Goal: Task Accomplishment & Management: Use online tool/utility

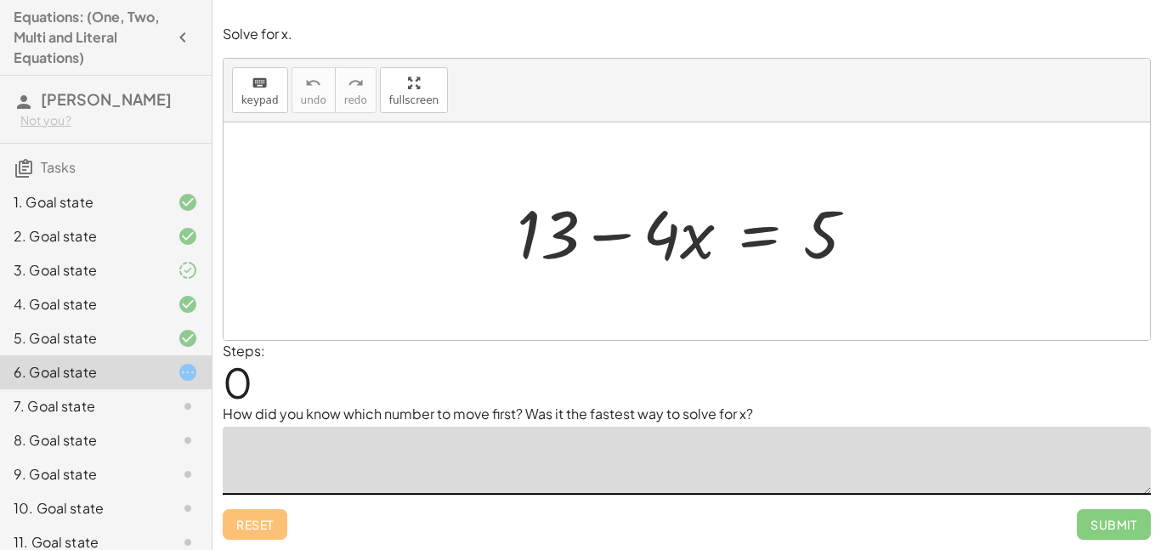
click at [515, 476] on textarea at bounding box center [687, 461] width 928 height 68
click at [515, 473] on textarea at bounding box center [687, 461] width 928 height 68
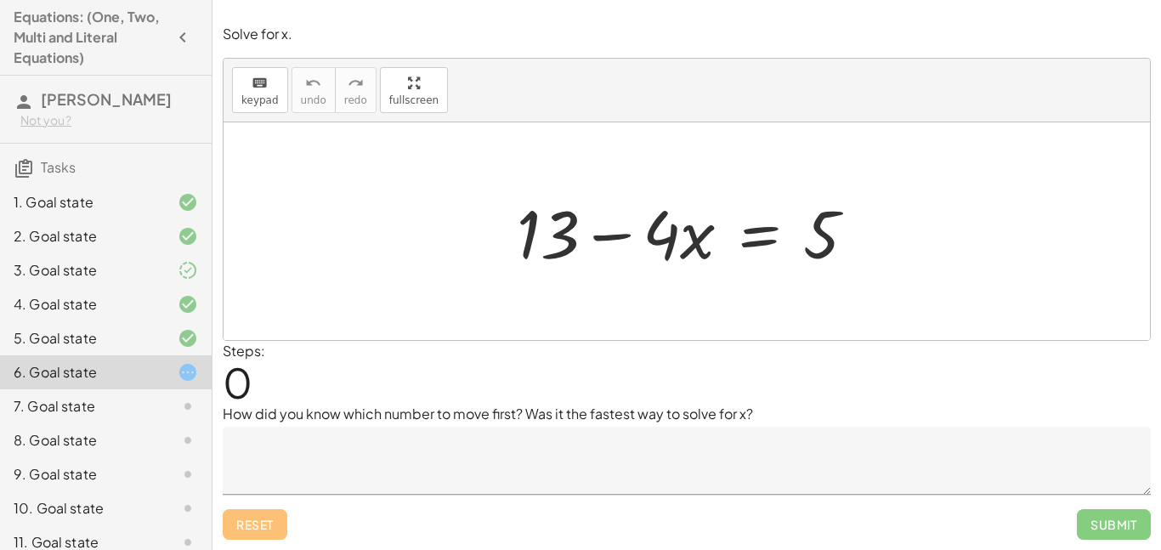
click at [511, 341] on div "Steps: 0" at bounding box center [687, 372] width 928 height 63
click at [185, 269] on icon at bounding box center [188, 270] width 20 height 20
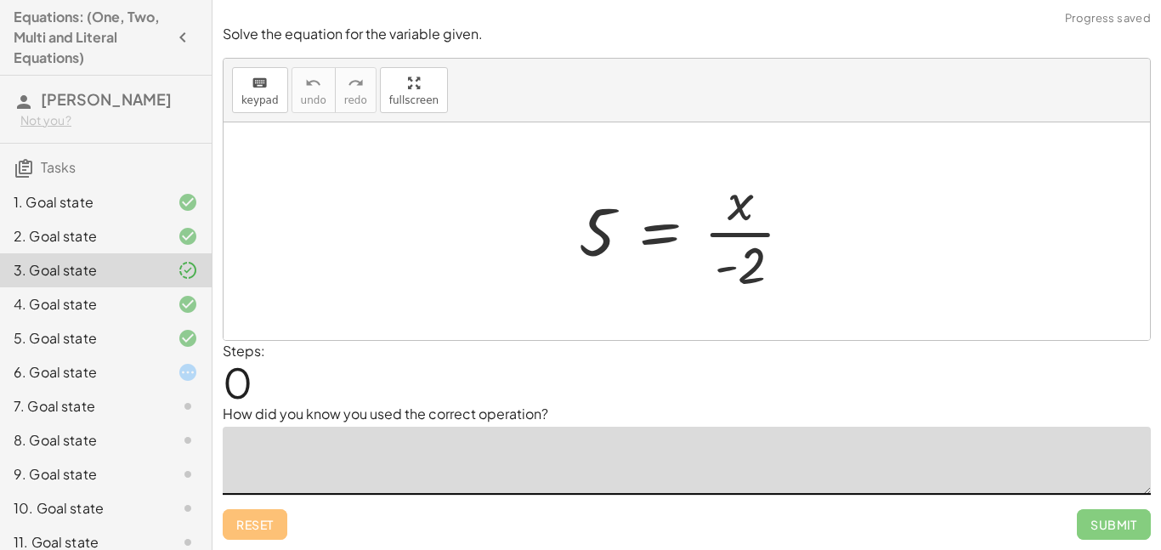
click at [541, 458] on textarea at bounding box center [687, 461] width 928 height 68
click at [171, 302] on div at bounding box center [174, 304] width 48 height 20
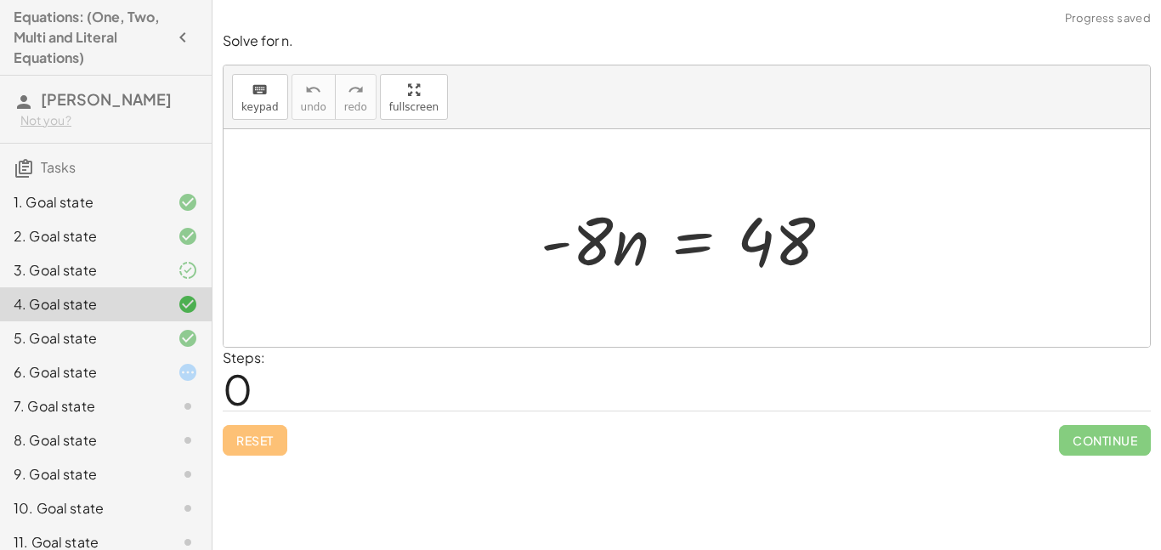
click at [182, 341] on icon at bounding box center [188, 338] width 20 height 20
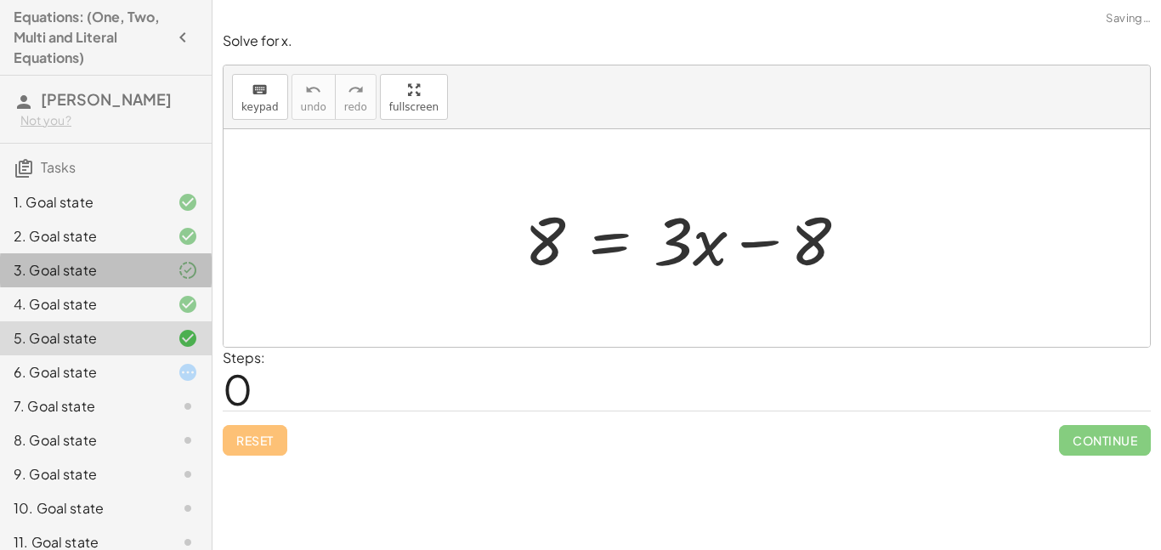
click at [166, 273] on div at bounding box center [174, 270] width 48 height 20
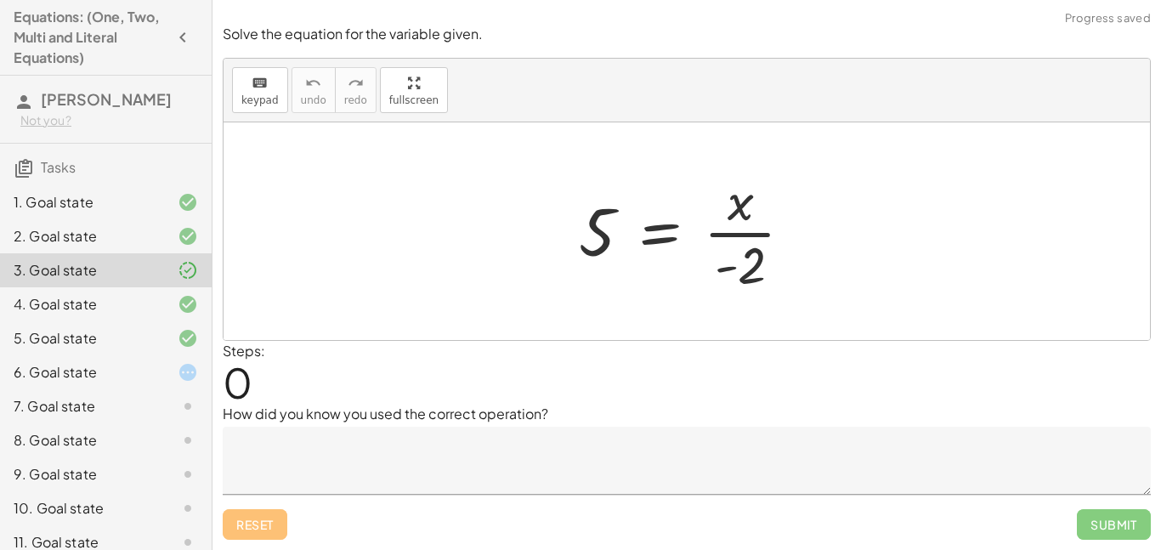
click at [178, 313] on icon at bounding box center [188, 304] width 20 height 20
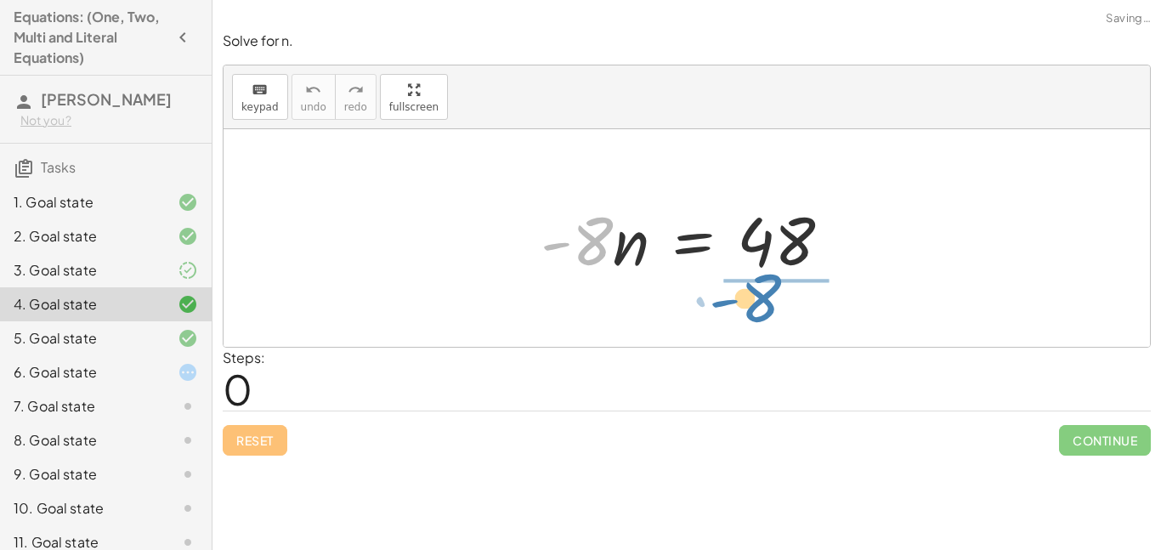
drag, startPoint x: 598, startPoint y: 245, endPoint x: 793, endPoint y: 302, distance: 202.8
click at [793, 302] on div "· - 8 · - 8 · n = 48" at bounding box center [687, 238] width 926 height 218
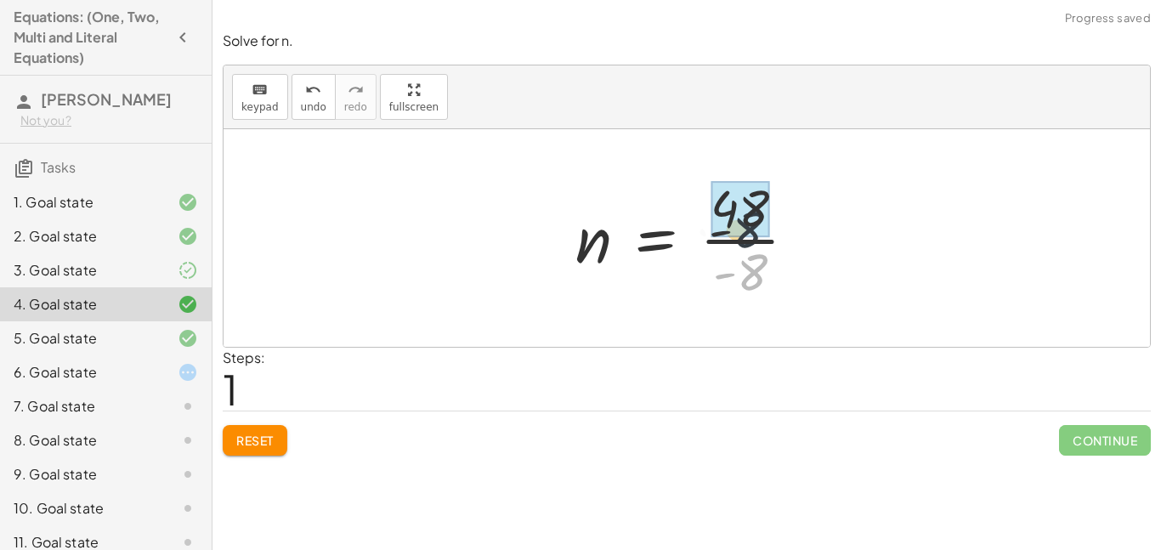
drag, startPoint x: 760, startPoint y: 267, endPoint x: 755, endPoint y: 208, distance: 58.9
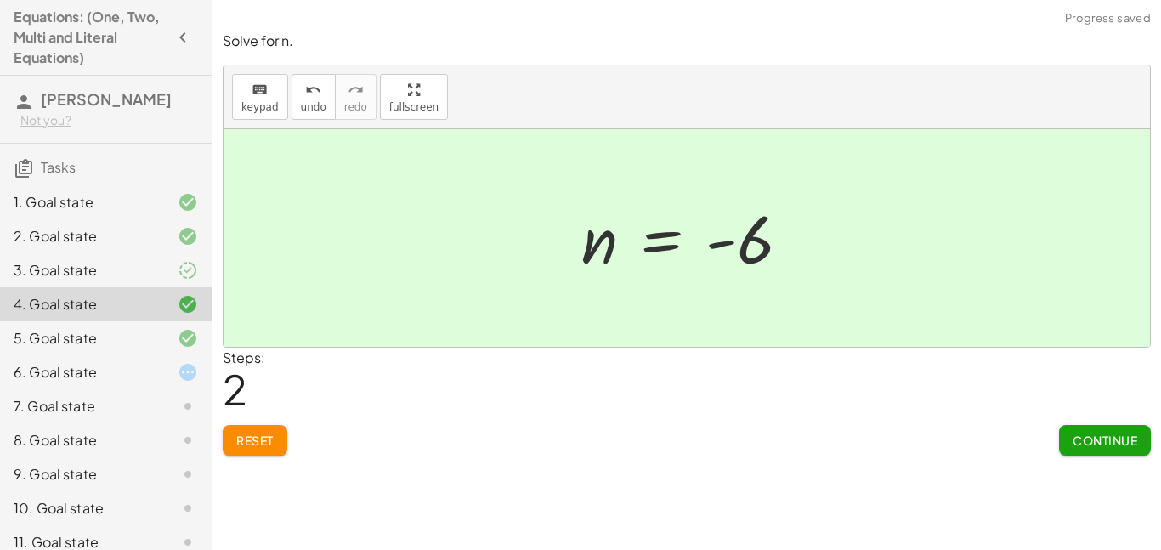
click at [106, 332] on div "5. Goal state" at bounding box center [82, 338] width 137 height 20
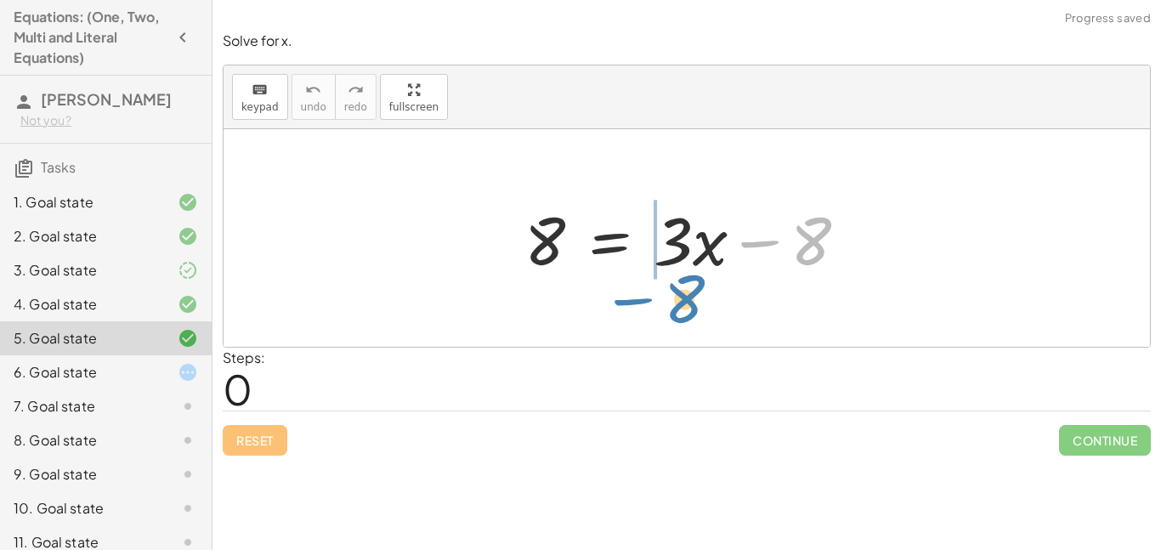
drag, startPoint x: 801, startPoint y: 254, endPoint x: 674, endPoint y: 311, distance: 139.6
click at [674, 311] on div "− 8 8 = + · 3 · x − 8" at bounding box center [687, 238] width 926 height 218
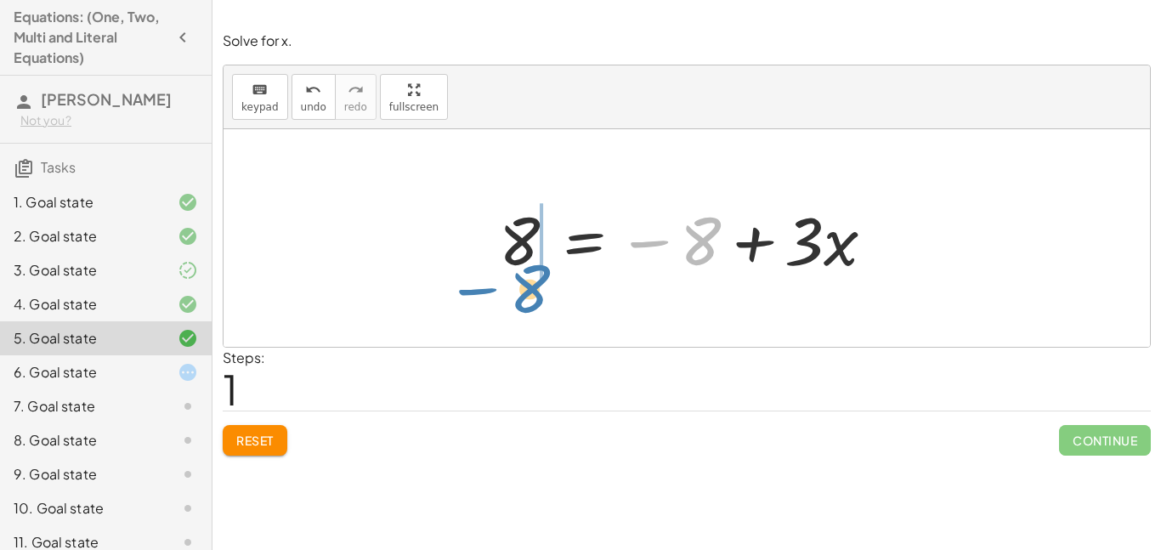
drag, startPoint x: 694, startPoint y: 252, endPoint x: 525, endPoint y: 301, distance: 176.2
click at [525, 301] on div "8 = + · 3 · x − 8 − 8 8 = + · 3 · x − 8" at bounding box center [687, 238] width 926 height 218
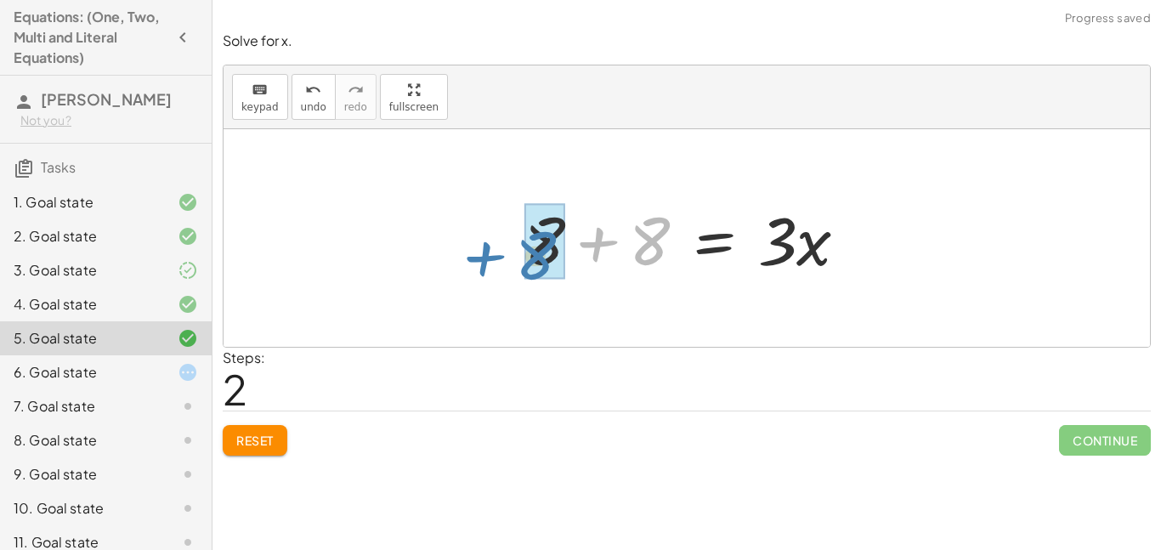
drag, startPoint x: 661, startPoint y: 248, endPoint x: 575, endPoint y: 263, distance: 87.9
click at [575, 263] on div at bounding box center [693, 239] width 354 height 88
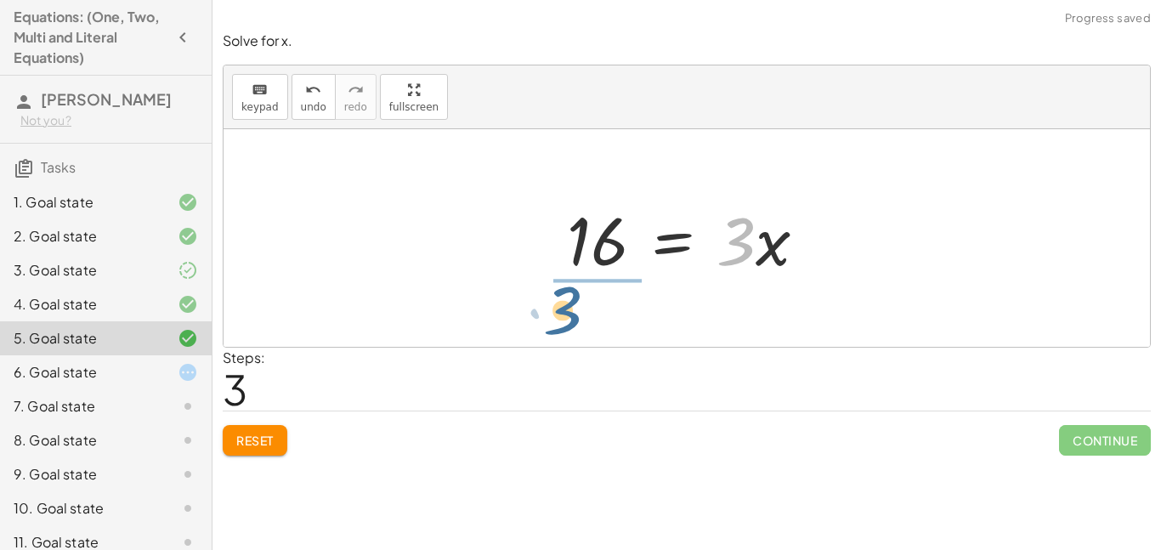
drag, startPoint x: 751, startPoint y: 253, endPoint x: 575, endPoint y: 322, distance: 188.9
click at [575, 322] on div "8 = + · 3 · x − 8 8 = − 8 + · 3 · x + 8 + 8 = · 3 · x · 3 = · 3 · x 16" at bounding box center [687, 238] width 926 height 218
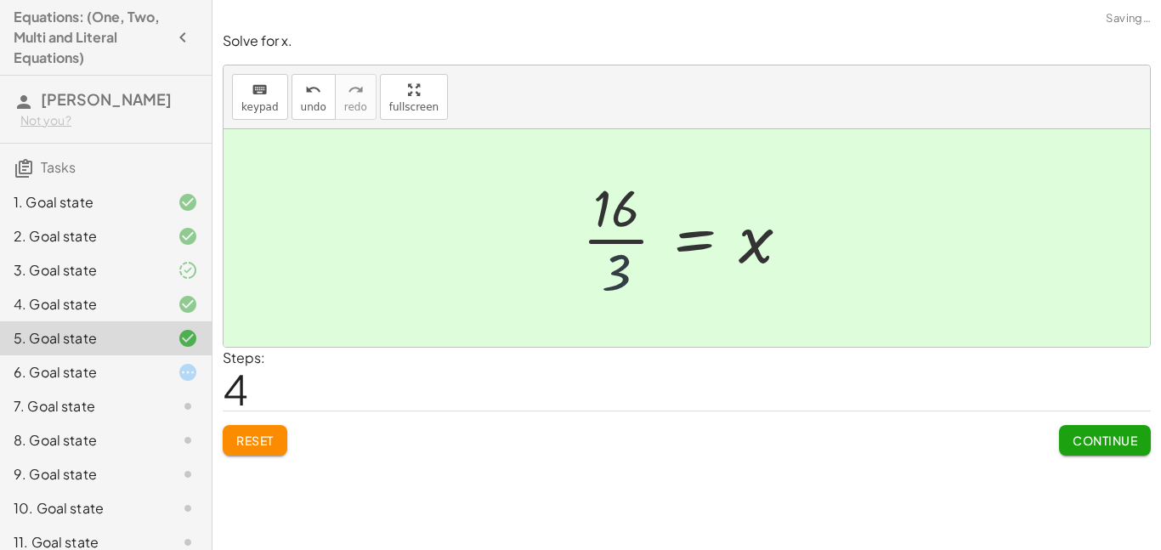
drag, startPoint x: 626, startPoint y: 269, endPoint x: 623, endPoint y: 250, distance: 18.9
click at [623, 250] on div at bounding box center [693, 238] width 238 height 131
click at [176, 274] on div at bounding box center [174, 270] width 48 height 20
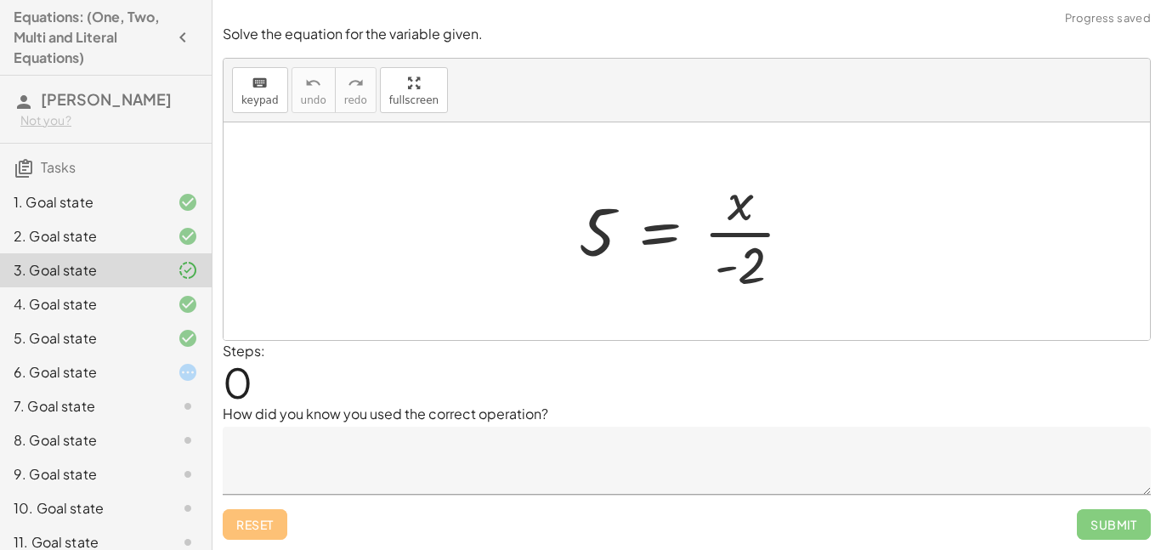
click at [588, 474] on textarea at bounding box center [687, 461] width 928 height 68
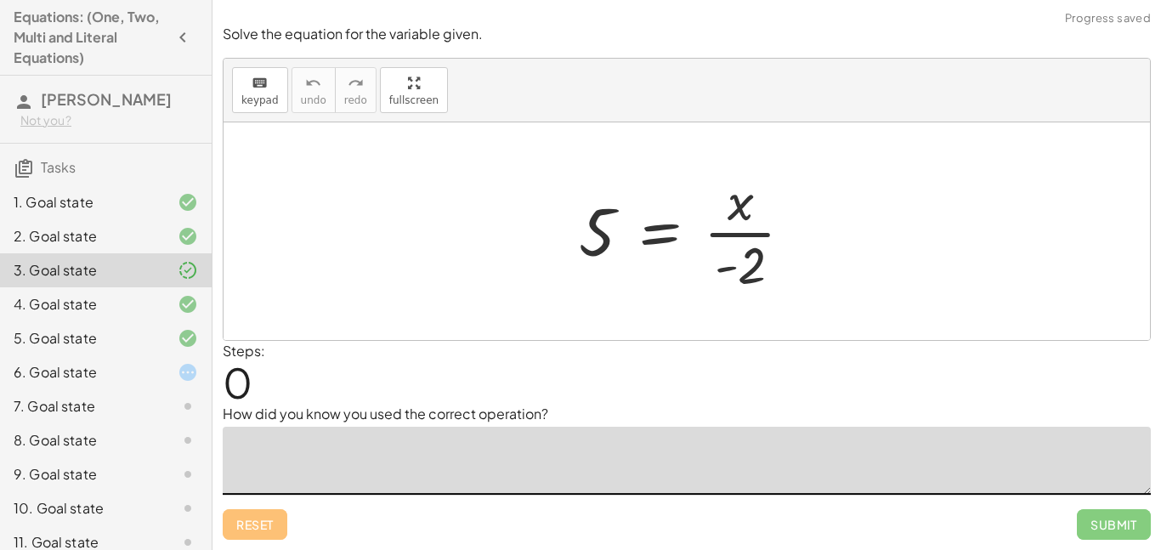
click at [546, 454] on textarea at bounding box center [687, 461] width 928 height 68
click at [445, 449] on textarea "**********" at bounding box center [687, 461] width 928 height 68
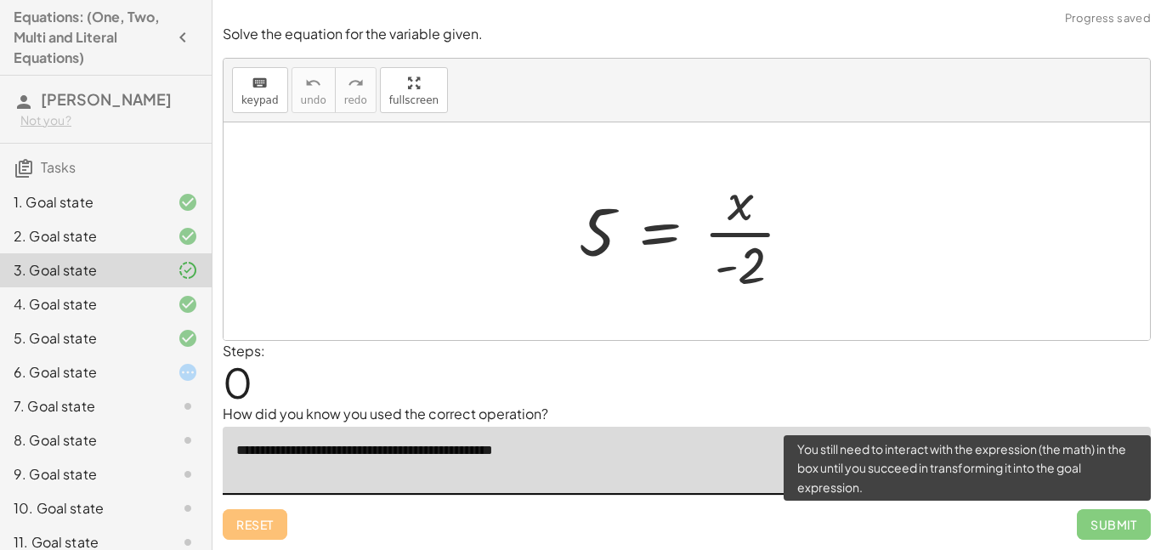
click at [1120, 524] on span "Submit" at bounding box center [1114, 524] width 74 height 31
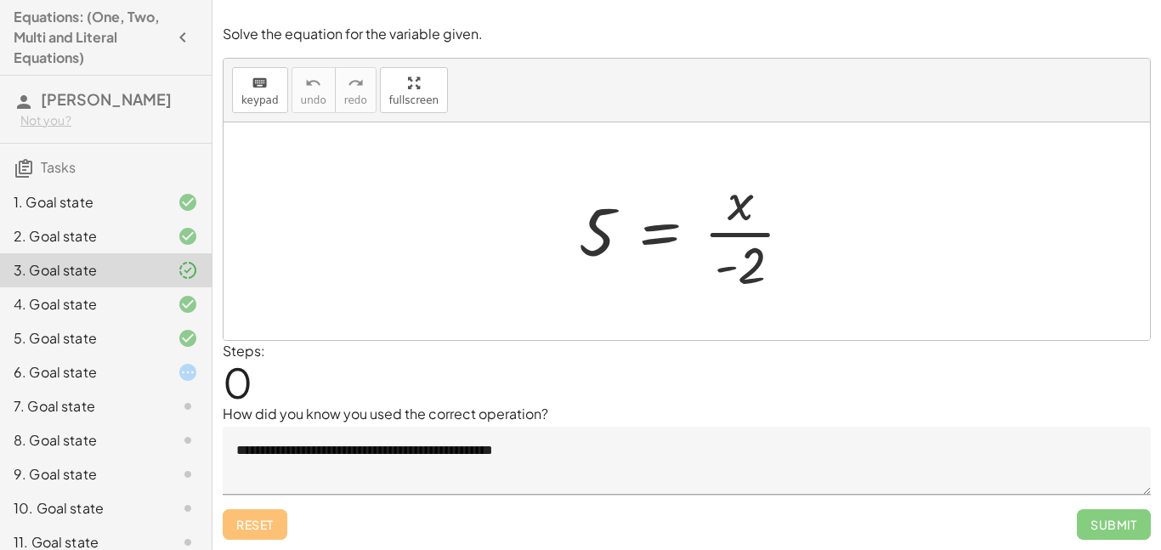
click at [945, 354] on div "Steps: 0" at bounding box center [687, 372] width 928 height 63
drag, startPoint x: 744, startPoint y: 238, endPoint x: 781, endPoint y: 202, distance: 51.1
click at [781, 202] on div at bounding box center [692, 231] width 245 height 131
drag, startPoint x: 736, startPoint y: 207, endPoint x: 829, endPoint y: 251, distance: 103.4
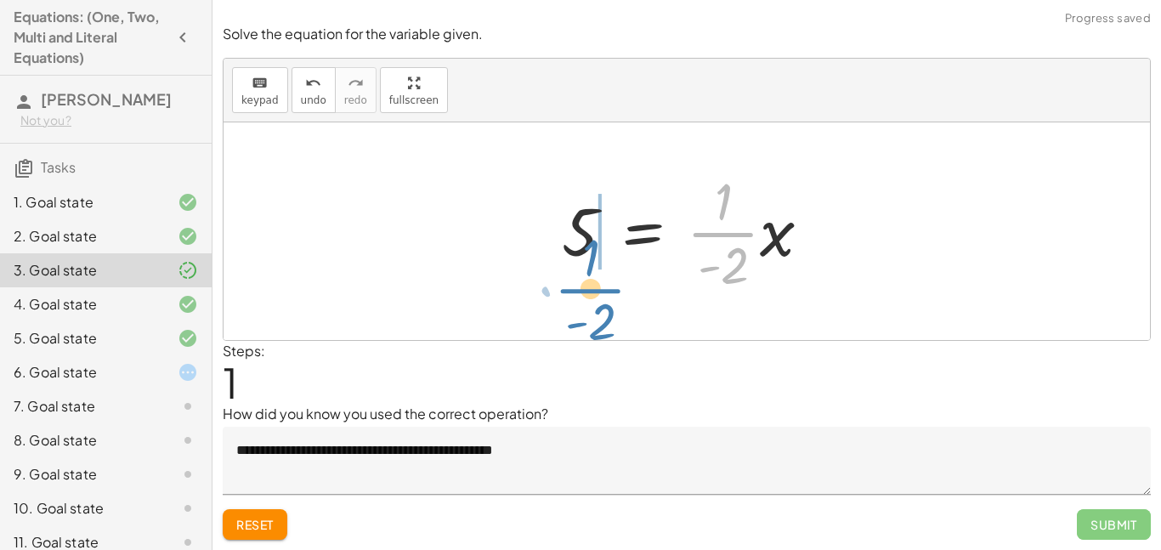
drag, startPoint x: 749, startPoint y: 232, endPoint x: 616, endPoint y: 288, distance: 144.0
click at [616, 288] on div at bounding box center [693, 231] width 280 height 131
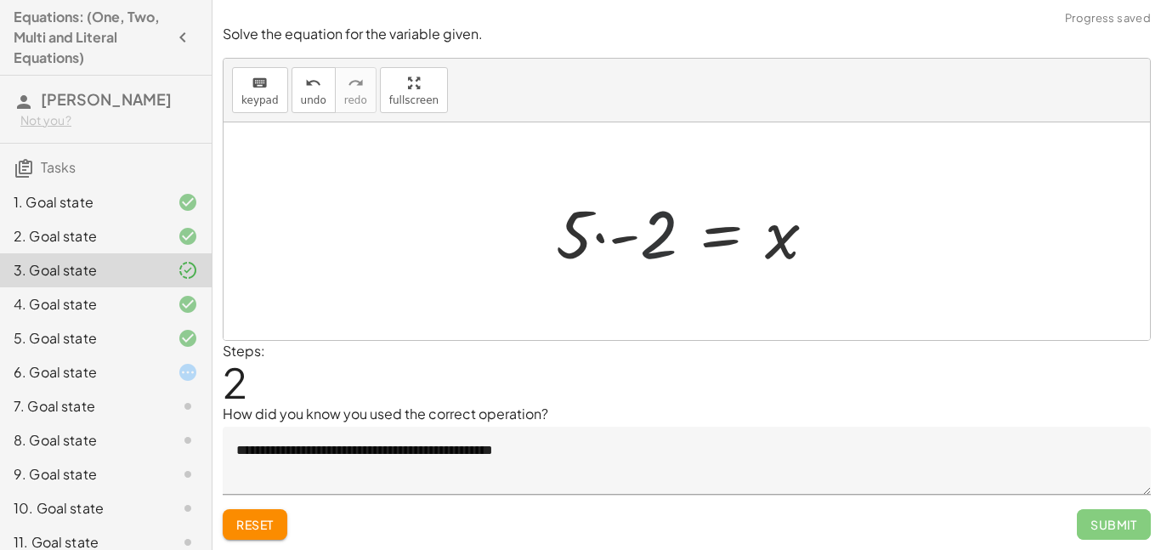
click at [650, 258] on div at bounding box center [693, 232] width 292 height 88
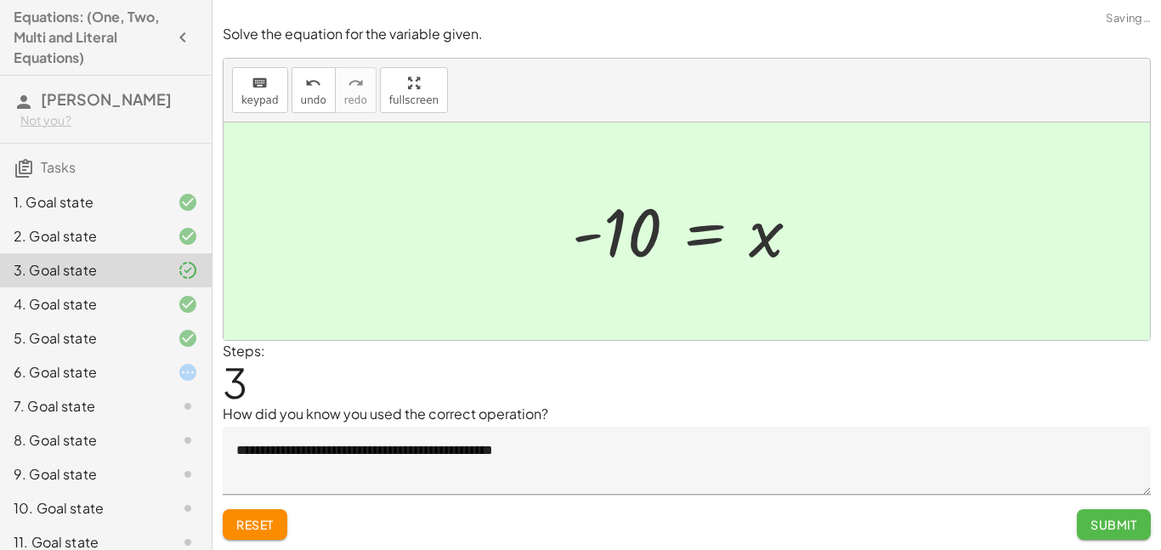
click at [1120, 519] on span "Submit" at bounding box center [1113, 524] width 47 height 15
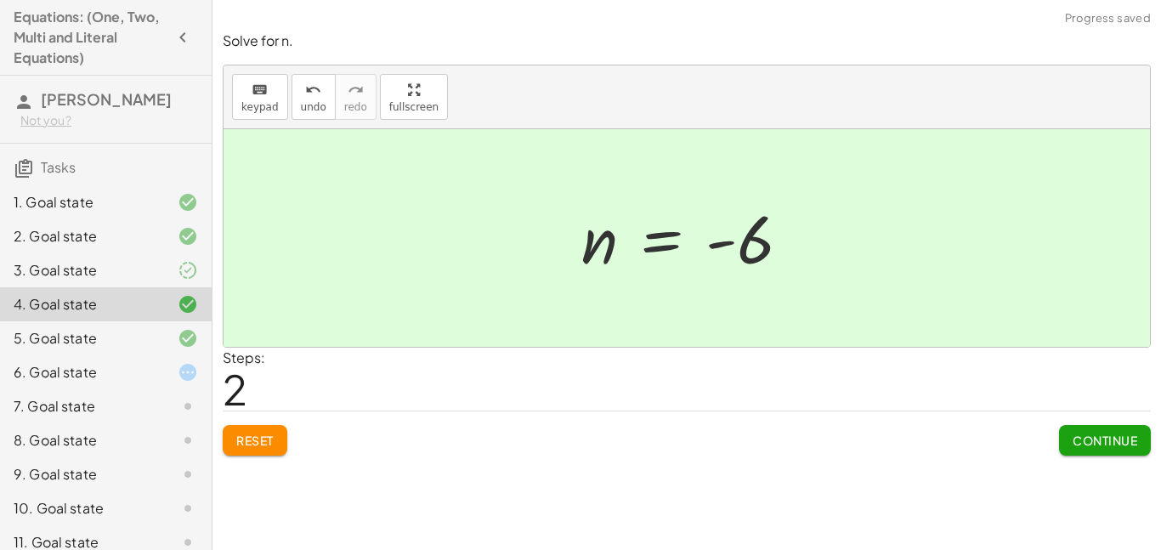
click at [1107, 428] on button "Continue" at bounding box center [1105, 440] width 92 height 31
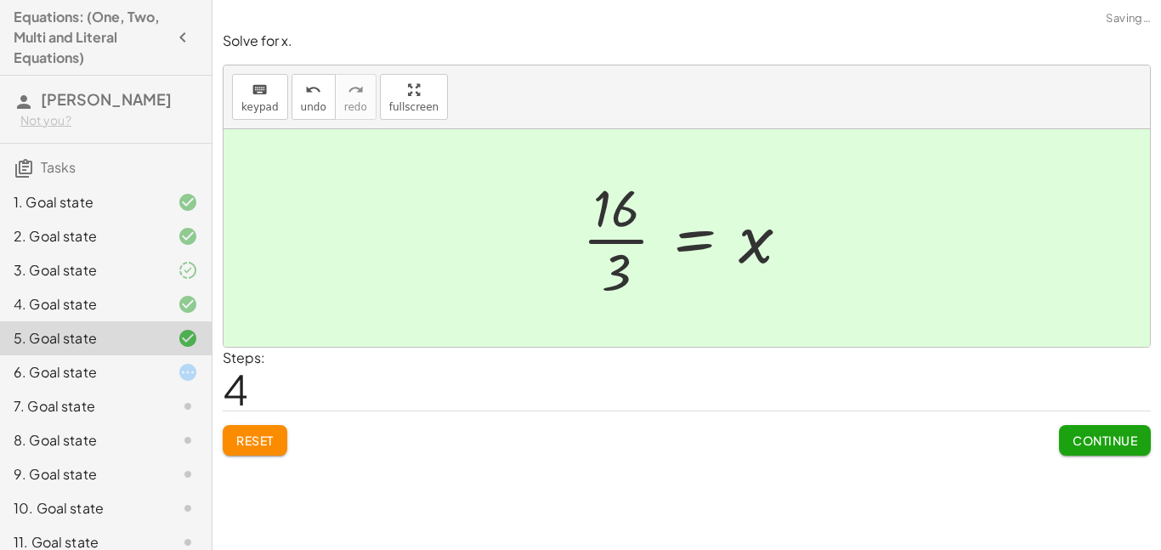
click at [1107, 428] on button "Continue" at bounding box center [1105, 440] width 92 height 31
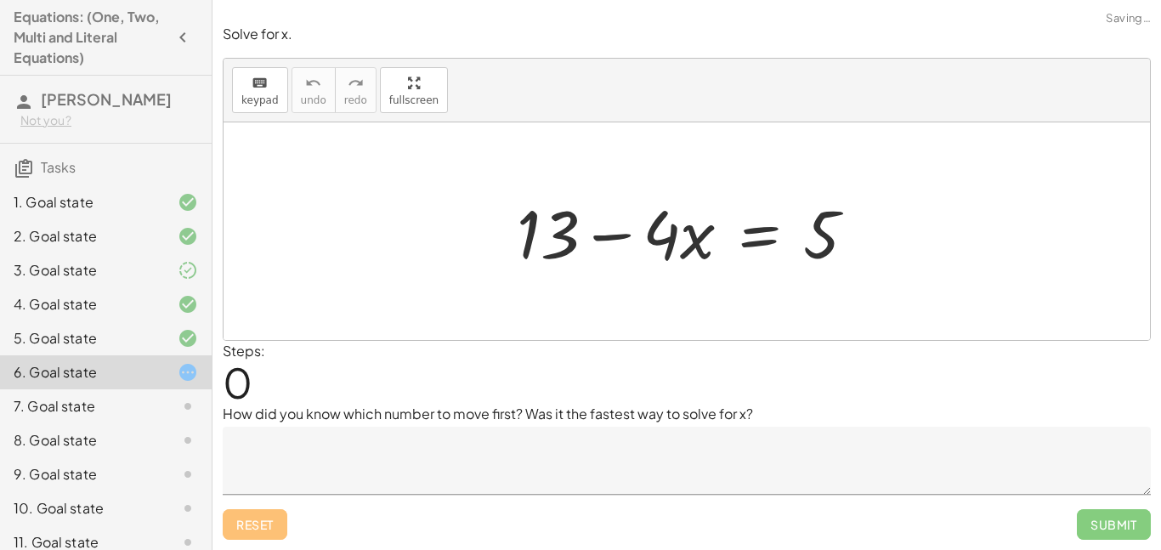
click at [156, 274] on div at bounding box center [174, 270] width 48 height 20
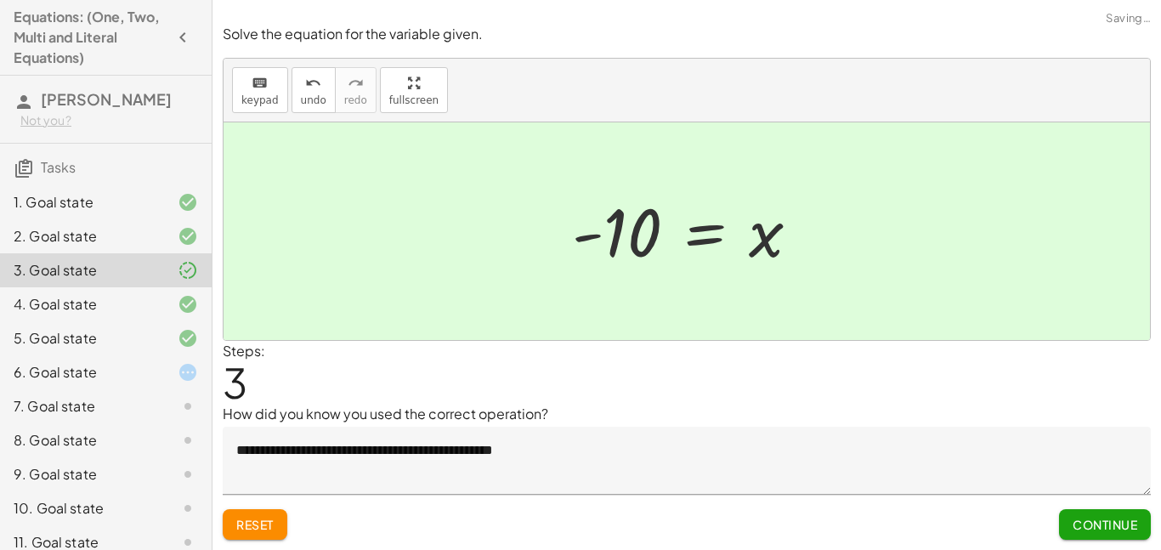
click at [678, 498] on div "Reset Continue" at bounding box center [687, 517] width 928 height 45
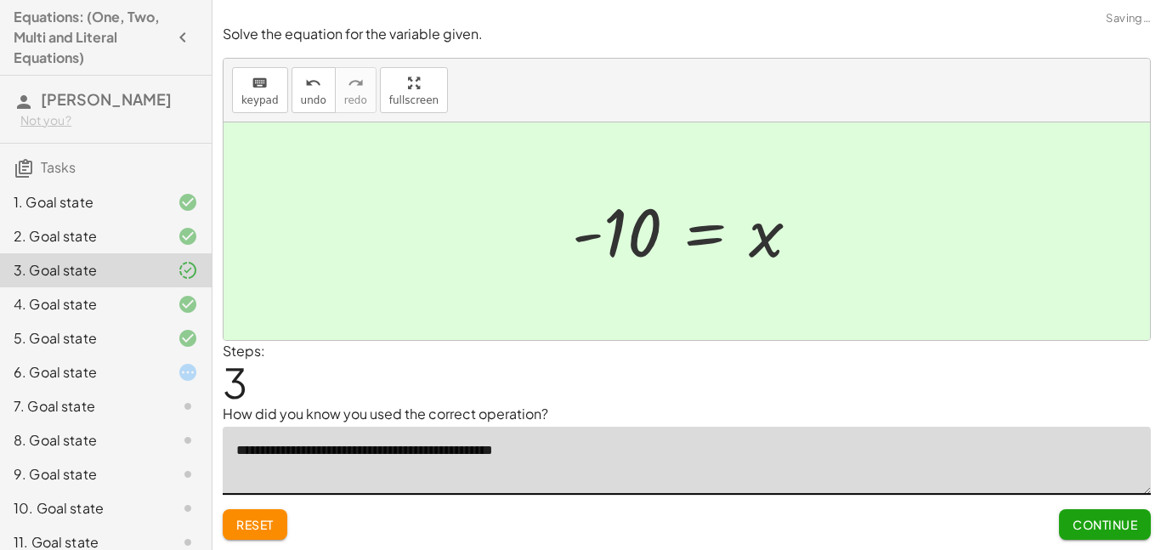
click at [631, 475] on textarea "**********" at bounding box center [687, 461] width 928 height 68
type textarea "**********"
click at [606, 475] on textarea "**********" at bounding box center [687, 461] width 928 height 68
click at [173, 404] on div at bounding box center [174, 406] width 48 height 20
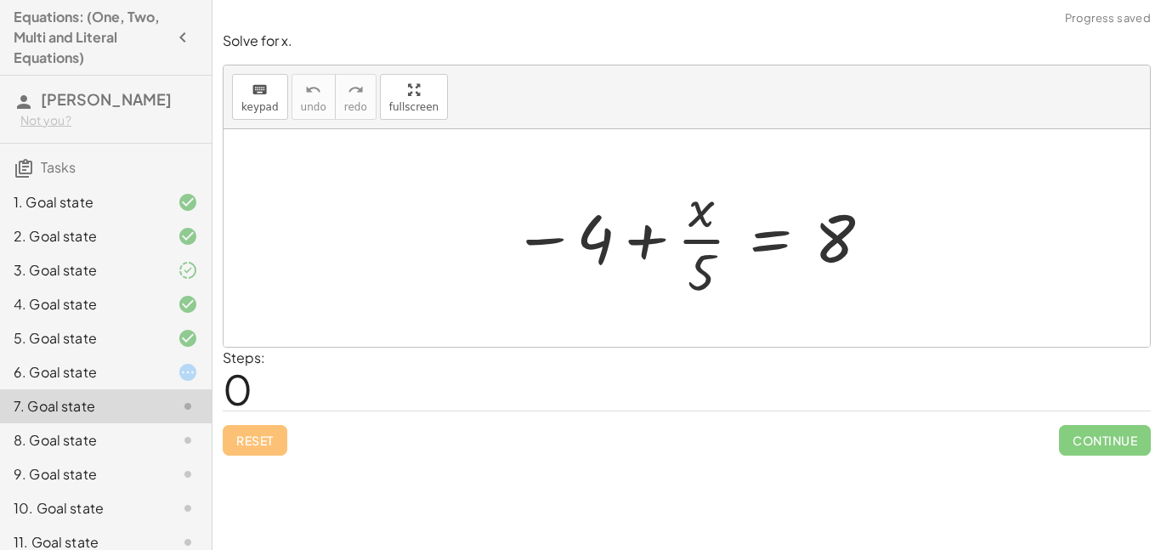
click at [194, 377] on icon at bounding box center [188, 372] width 20 height 20
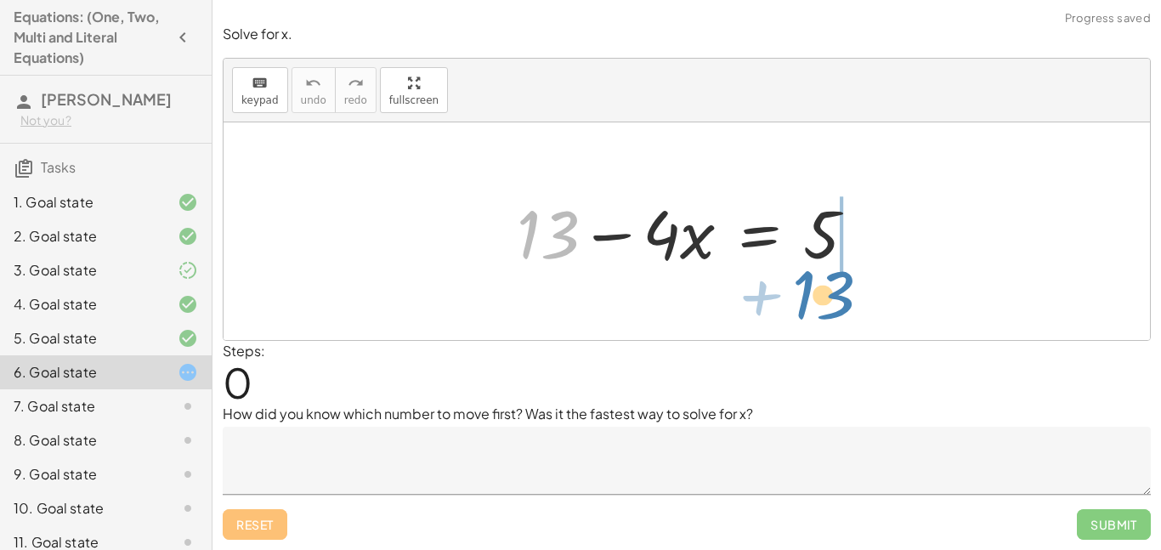
drag, startPoint x: 549, startPoint y: 241, endPoint x: 826, endPoint y: 301, distance: 283.6
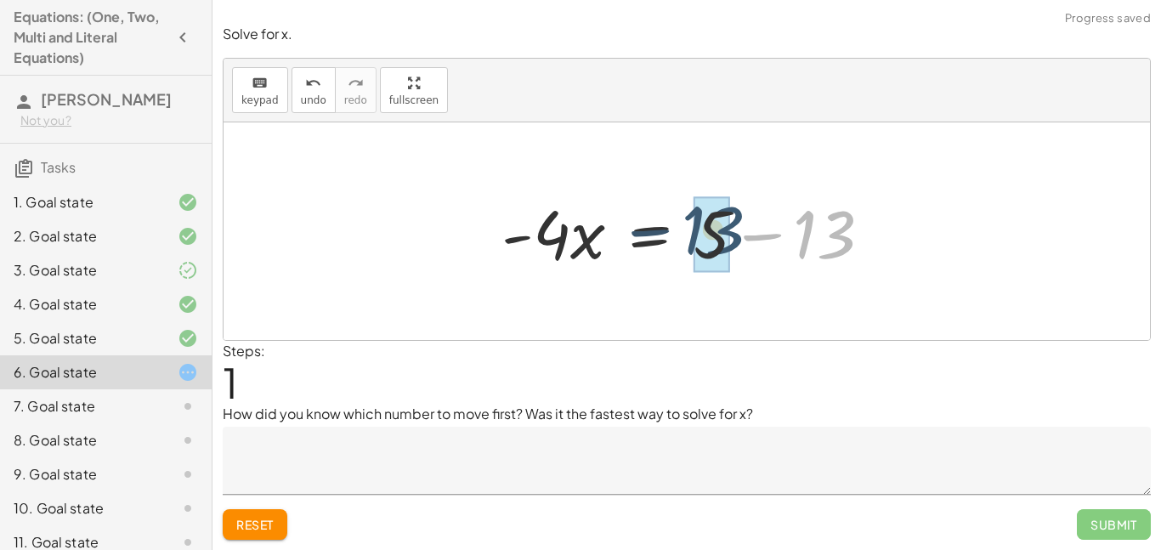
drag, startPoint x: 842, startPoint y: 244, endPoint x: 736, endPoint y: 242, distance: 106.2
click at [736, 242] on div at bounding box center [693, 232] width 401 height 88
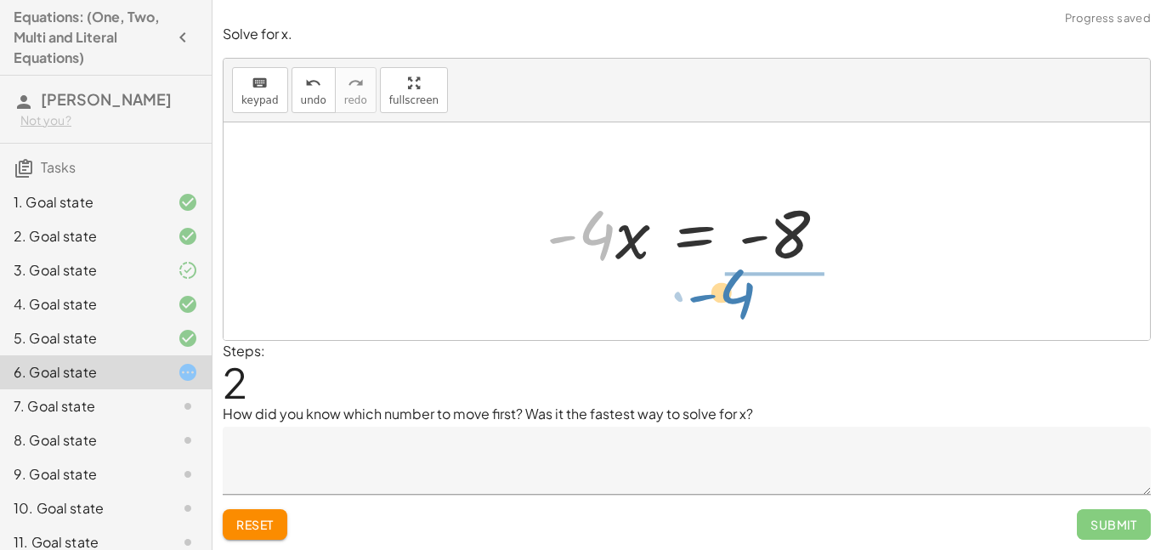
drag, startPoint x: 597, startPoint y: 237, endPoint x: 750, endPoint y: 299, distance: 165.1
click at [750, 299] on div "+ 13 − · 4 · x = 5 · - 4 · x = + 5 − 13 · - 4 · 4 · x = - - 8" at bounding box center [687, 231] width 926 height 218
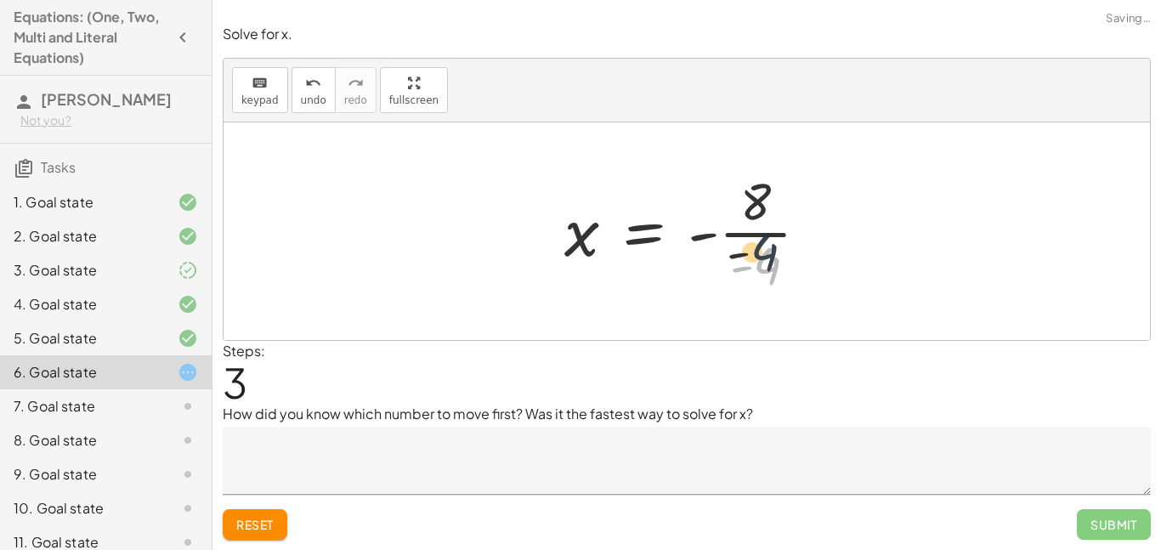
drag, startPoint x: 778, startPoint y: 258, endPoint x: 772, endPoint y: 240, distance: 18.8
click at [772, 240] on div at bounding box center [693, 231] width 275 height 131
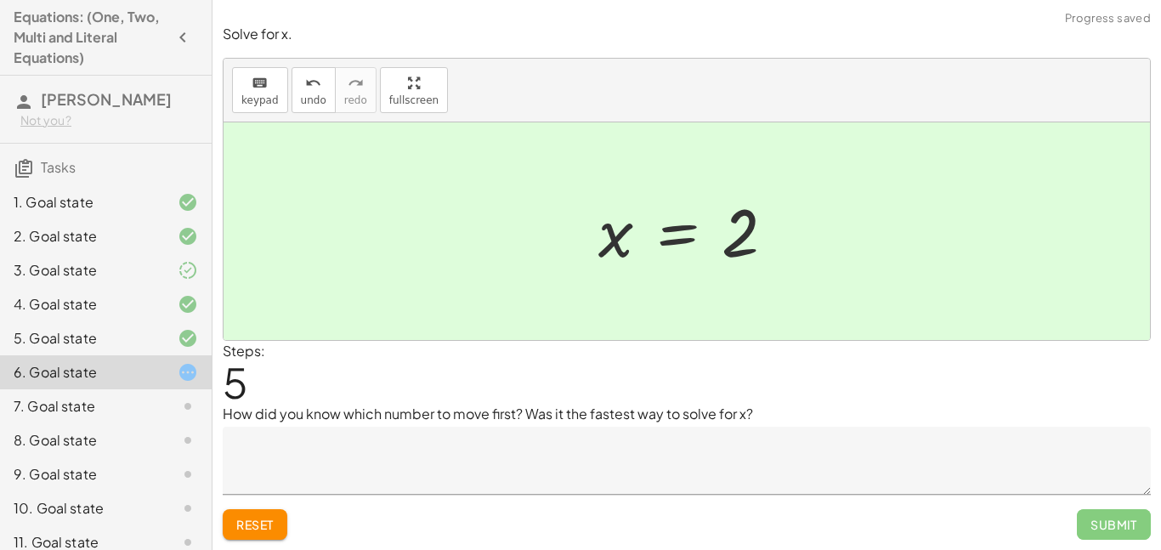
click at [584, 469] on textarea at bounding box center [687, 461] width 928 height 68
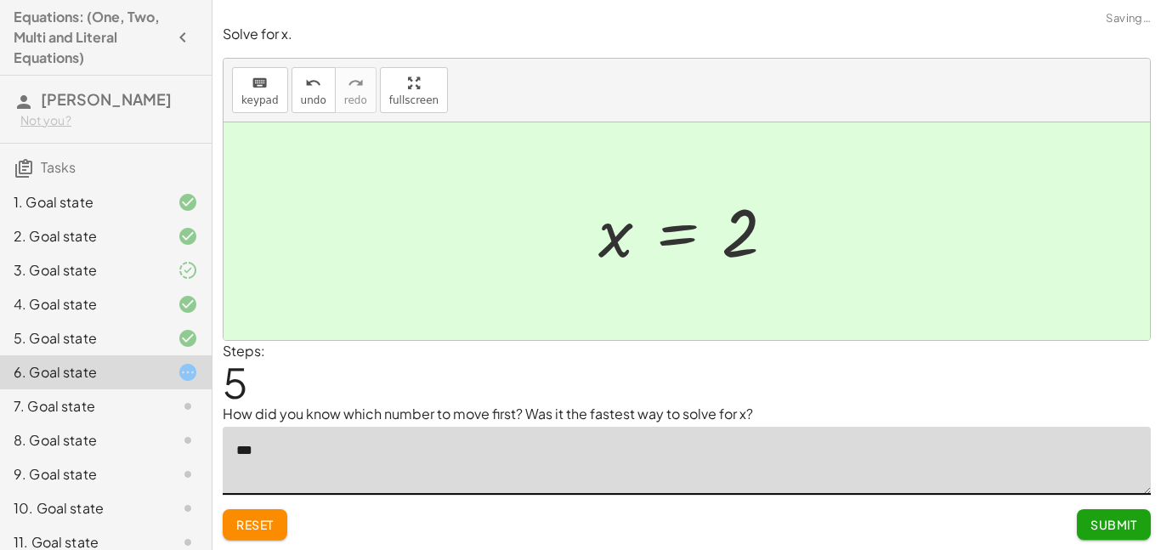
type textarea "****"
type textarea "*"
click at [492, 453] on textarea "**********" at bounding box center [687, 461] width 928 height 68
click at [619, 460] on textarea "**********" at bounding box center [687, 461] width 928 height 68
type textarea "**********"
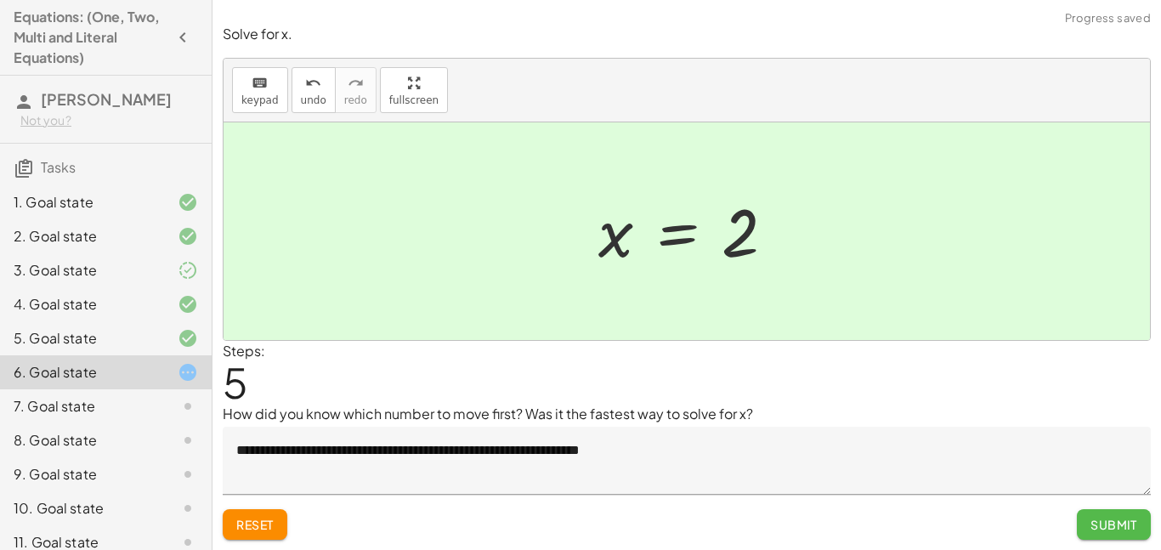
click at [1113, 520] on span "Submit" at bounding box center [1113, 524] width 47 height 15
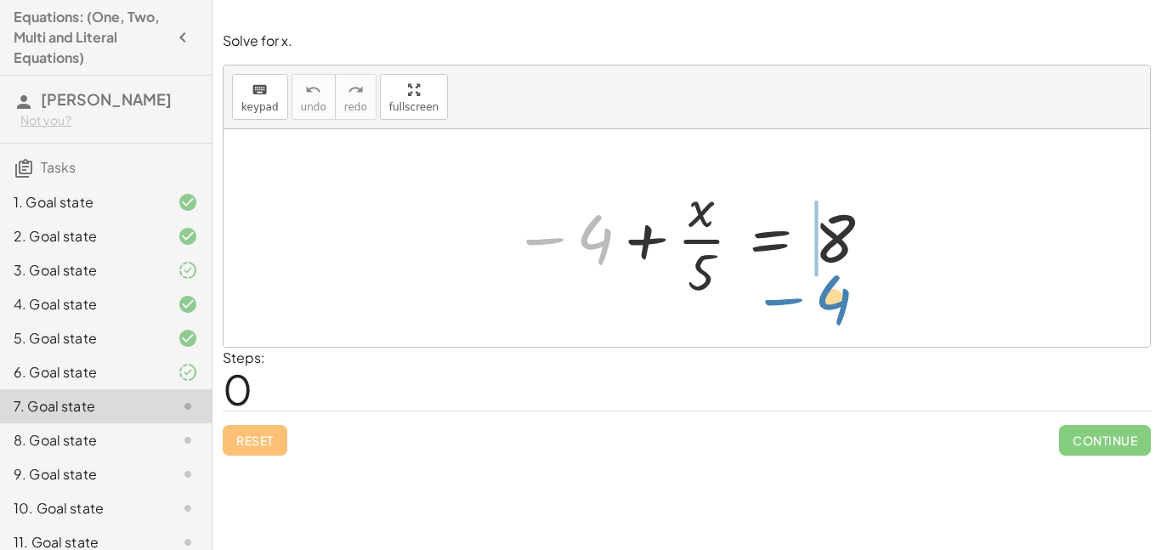
drag, startPoint x: 597, startPoint y: 246, endPoint x: 835, endPoint y: 307, distance: 245.7
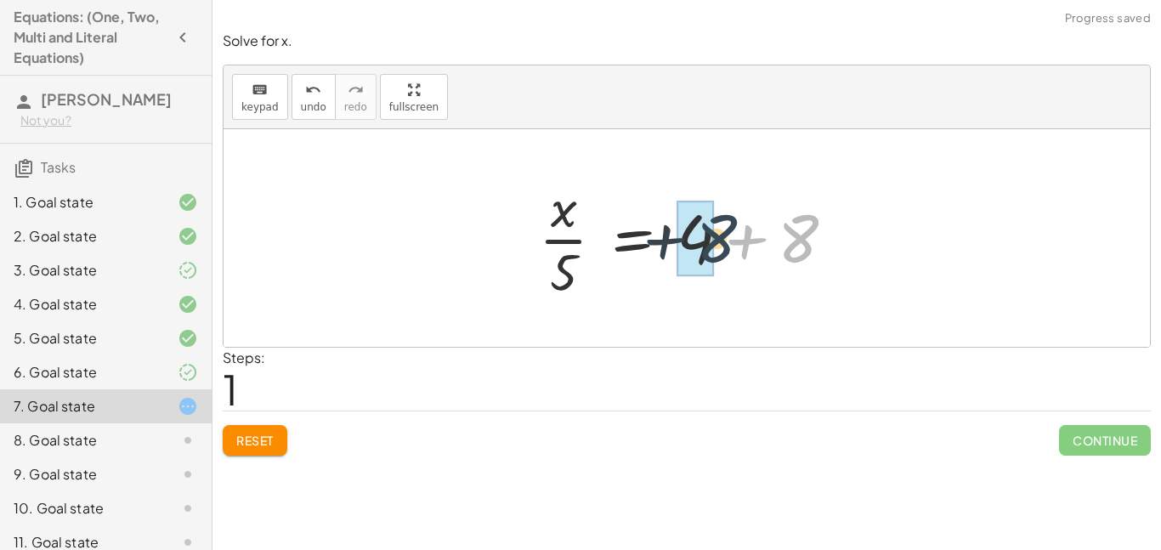
drag, startPoint x: 810, startPoint y: 242, endPoint x: 716, endPoint y: 249, distance: 93.7
click at [716, 249] on div at bounding box center [693, 238] width 326 height 131
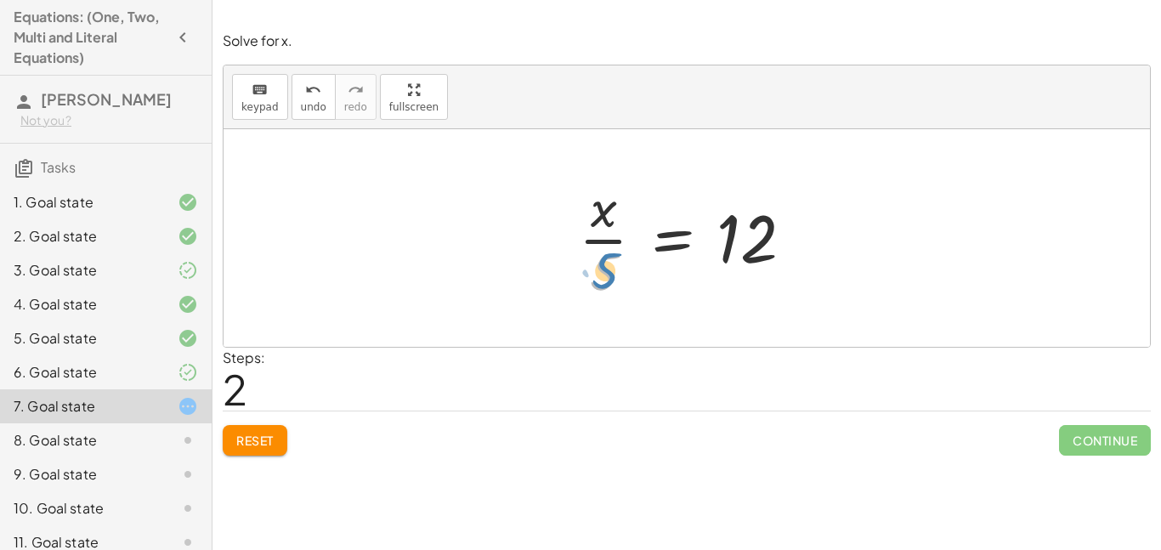
click at [595, 276] on div at bounding box center [693, 238] width 246 height 131
click at [602, 229] on div at bounding box center [693, 238] width 246 height 131
drag, startPoint x: 603, startPoint y: 213, endPoint x: 556, endPoint y: 253, distance: 62.1
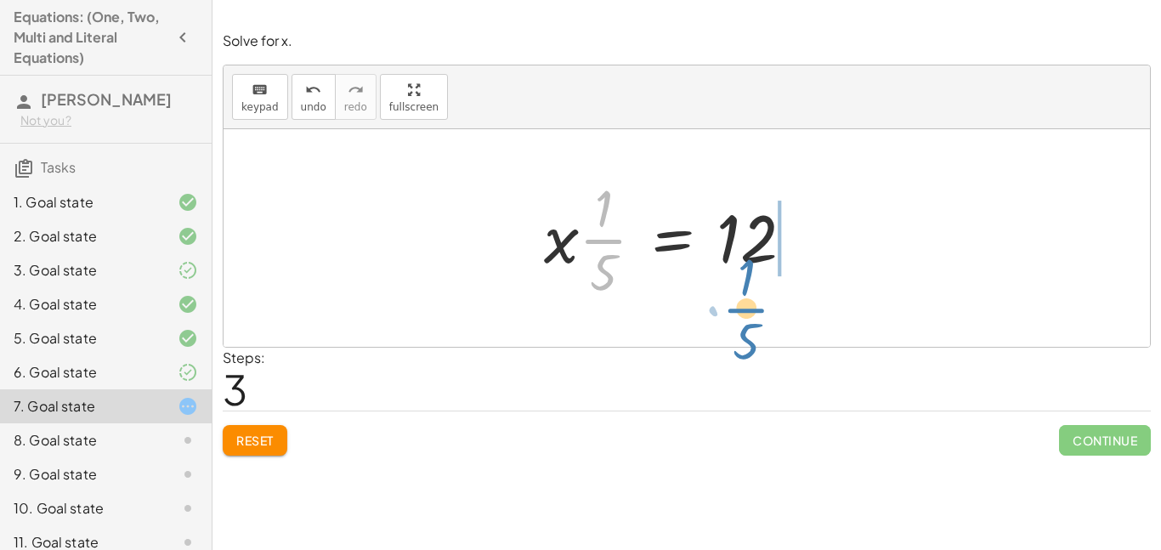
drag, startPoint x: 601, startPoint y: 244, endPoint x: 766, endPoint y: 303, distance: 175.3
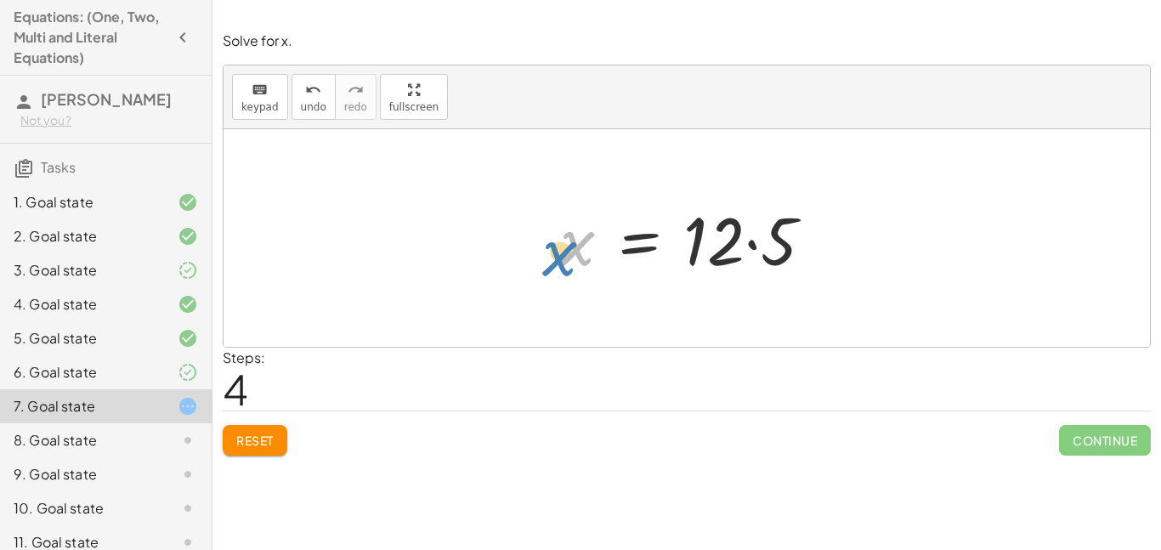
drag, startPoint x: 579, startPoint y: 254, endPoint x: 562, endPoint y: 264, distance: 19.8
click at [562, 264] on div at bounding box center [693, 239] width 283 height 88
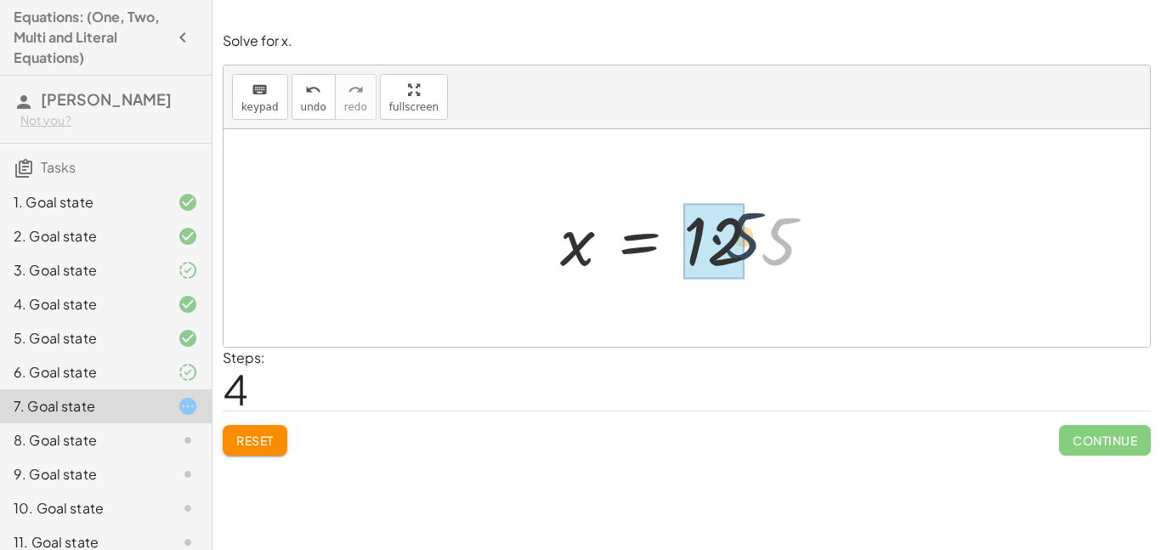
drag, startPoint x: 770, startPoint y: 260, endPoint x: 727, endPoint y: 256, distance: 42.7
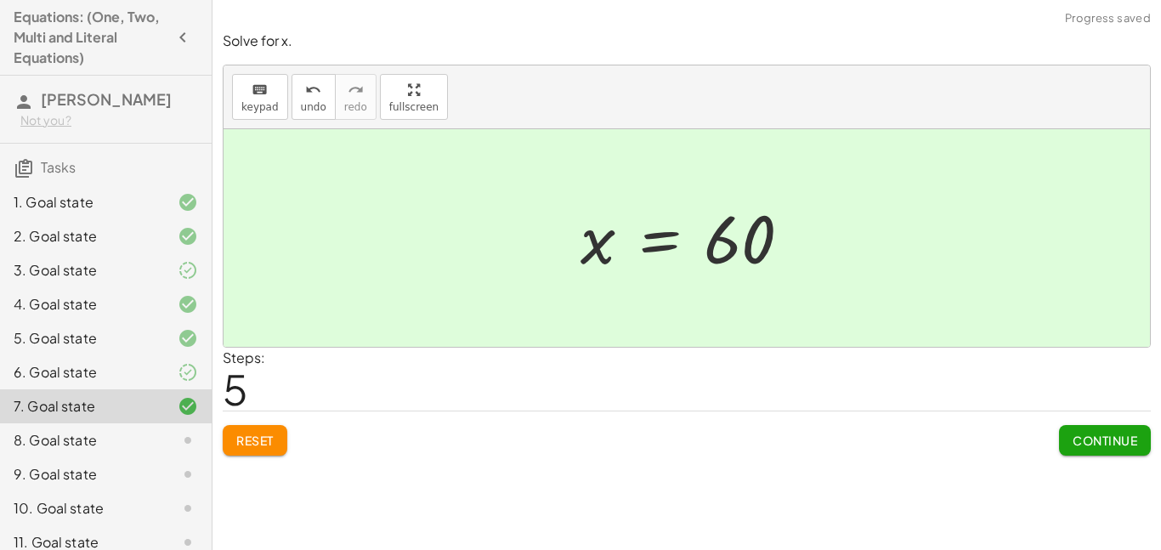
click at [1113, 439] on span "Continue" at bounding box center [1105, 440] width 65 height 15
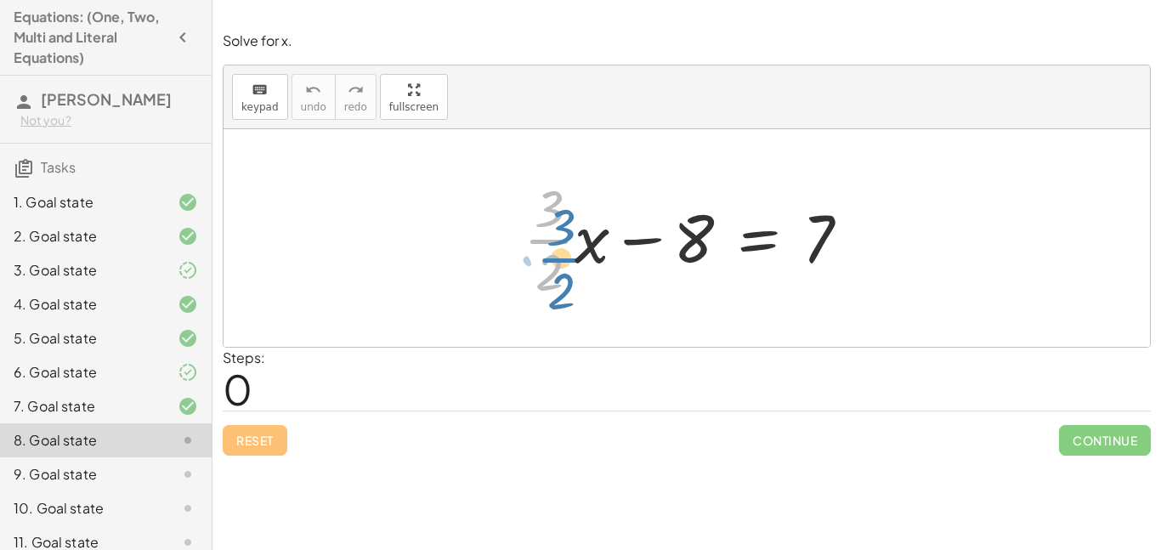
drag, startPoint x: 553, startPoint y: 236, endPoint x: 547, endPoint y: 251, distance: 15.6
click at [547, 251] on div at bounding box center [693, 238] width 357 height 131
drag, startPoint x: 549, startPoint y: 258, endPoint x: 529, endPoint y: 261, distance: 20.7
click at [529, 261] on div at bounding box center [693, 238] width 357 height 131
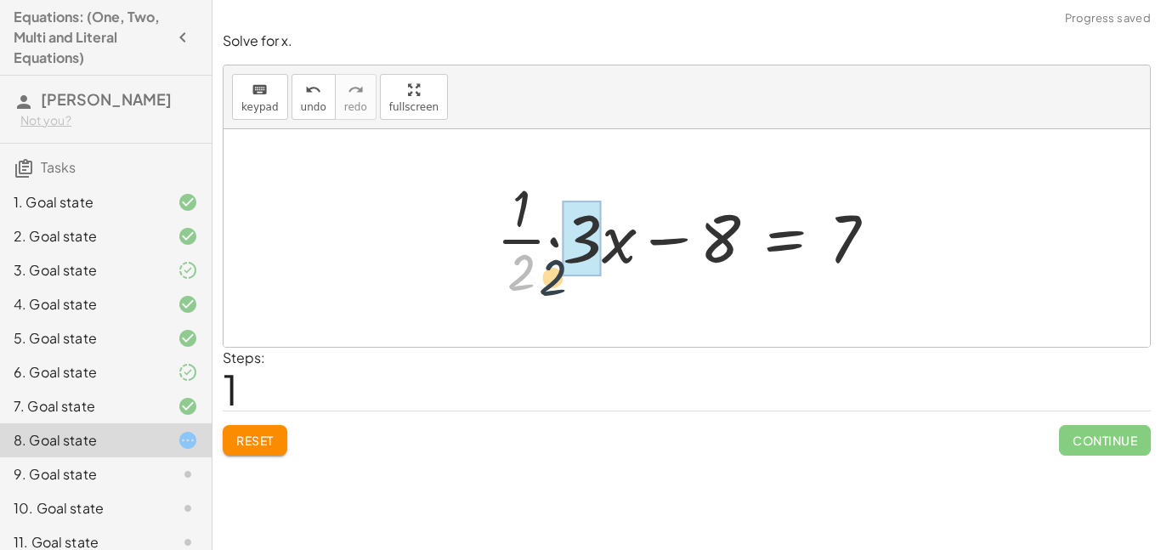
drag, startPoint x: 530, startPoint y: 268, endPoint x: 581, endPoint y: 278, distance: 52.0
click at [581, 278] on div at bounding box center [693, 238] width 410 height 131
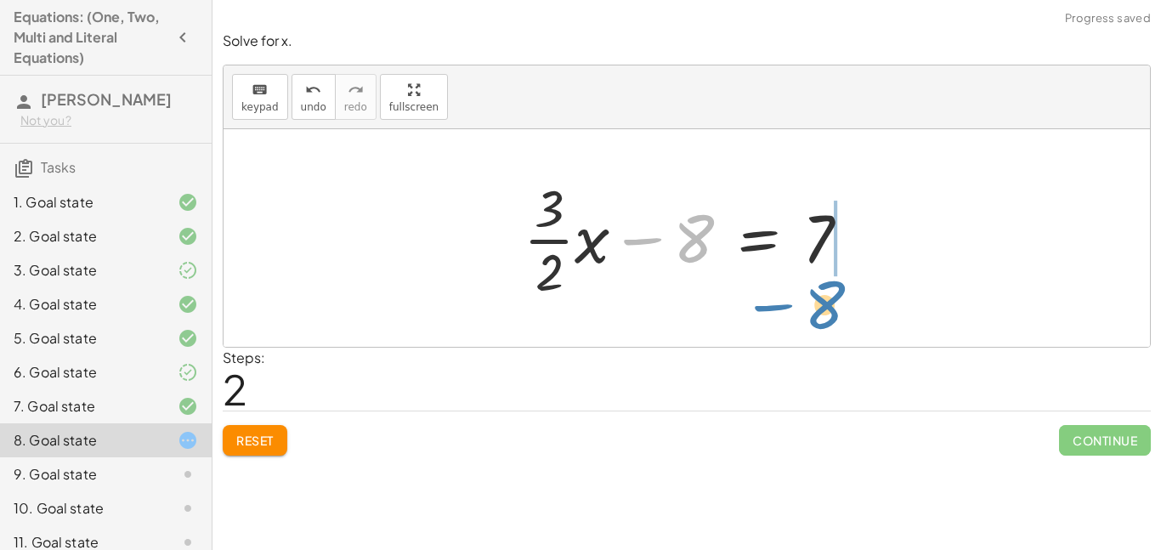
drag, startPoint x: 682, startPoint y: 242, endPoint x: 818, endPoint y: 306, distance: 150.2
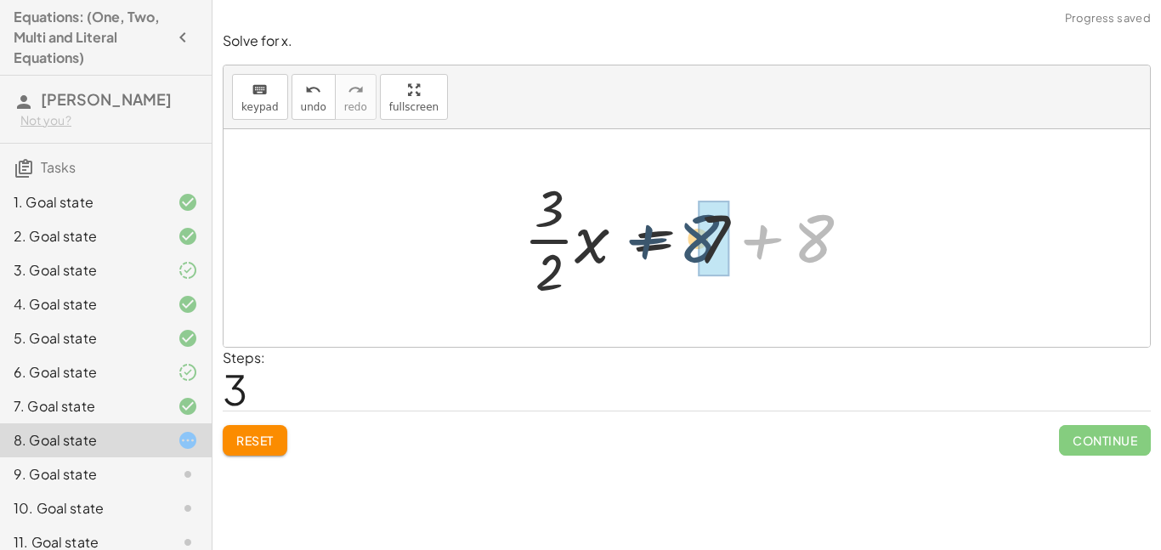
drag, startPoint x: 819, startPoint y: 252, endPoint x: 707, endPoint y: 252, distance: 112.2
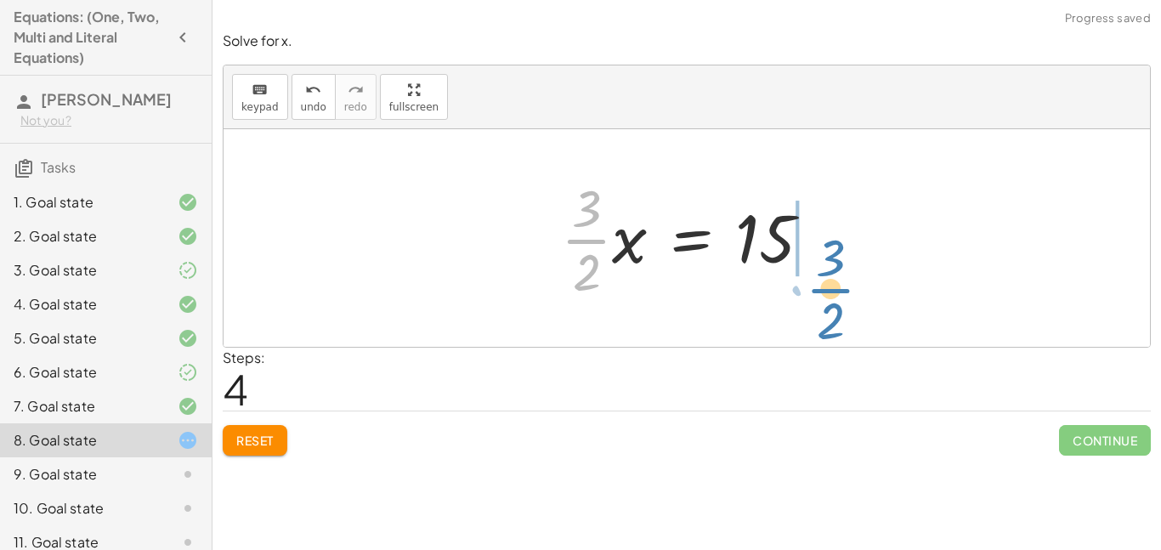
drag, startPoint x: 587, startPoint y: 239, endPoint x: 836, endPoint y: 284, distance: 253.1
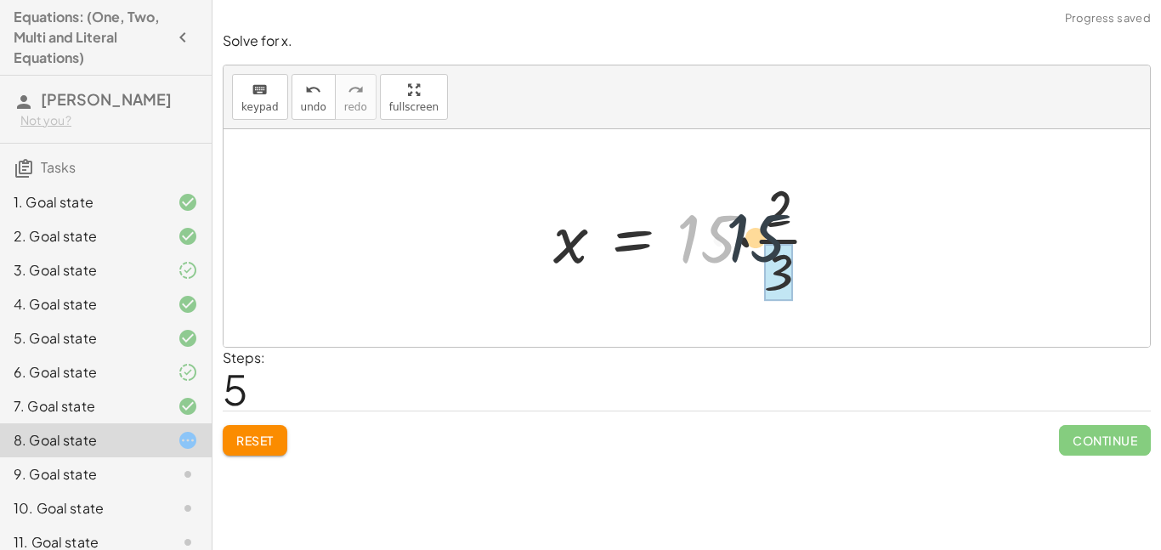
drag, startPoint x: 700, startPoint y: 249, endPoint x: 768, endPoint y: 251, distance: 68.0
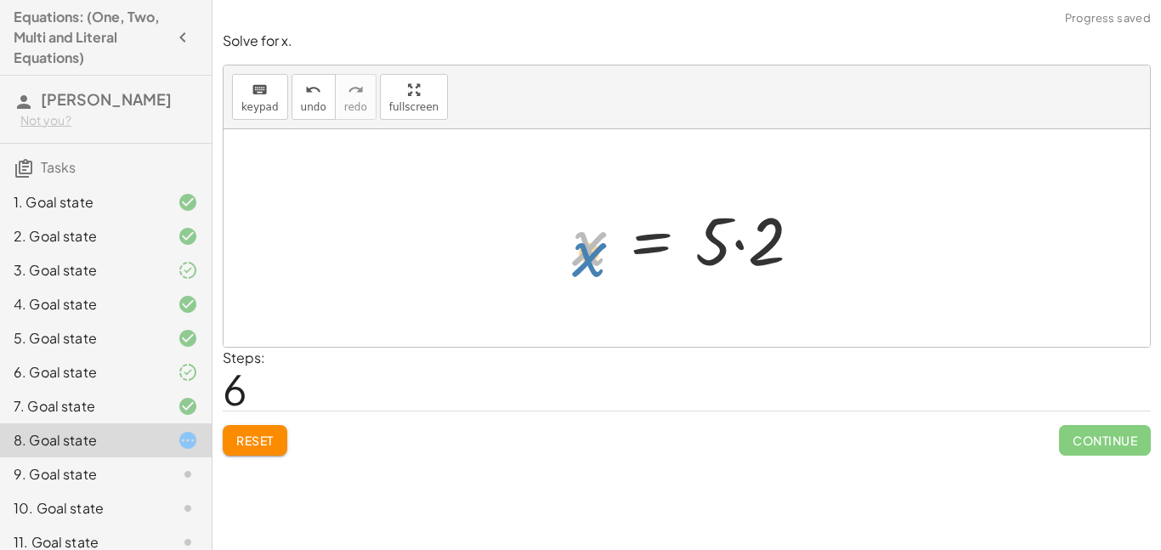
drag, startPoint x: 585, startPoint y: 252, endPoint x: 582, endPoint y: 262, distance: 9.7
click at [582, 262] on div at bounding box center [693, 239] width 260 height 88
drag, startPoint x: 760, startPoint y: 251, endPoint x: 719, endPoint y: 255, distance: 41.0
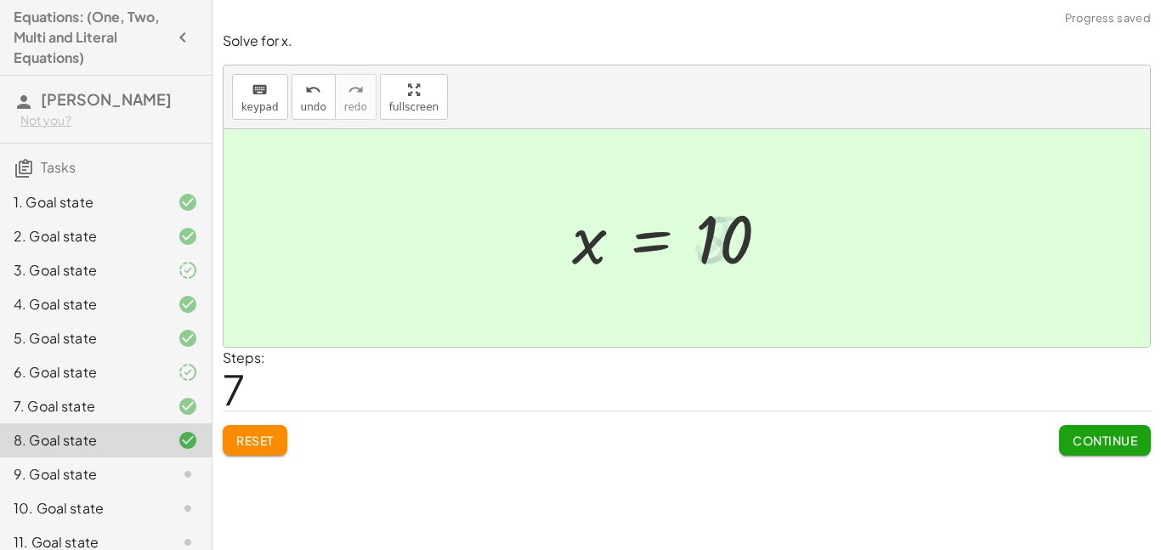
click at [1103, 428] on button "Continue" at bounding box center [1105, 440] width 92 height 31
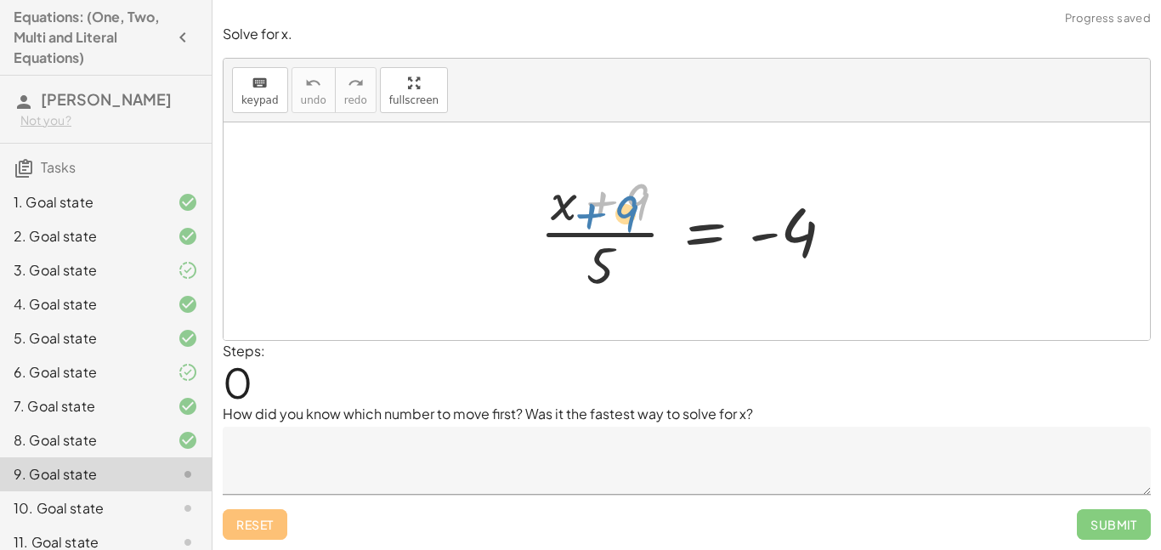
drag, startPoint x: 616, startPoint y: 210, endPoint x: 607, endPoint y: 213, distance: 9.9
click at [607, 213] on div at bounding box center [693, 231] width 325 height 131
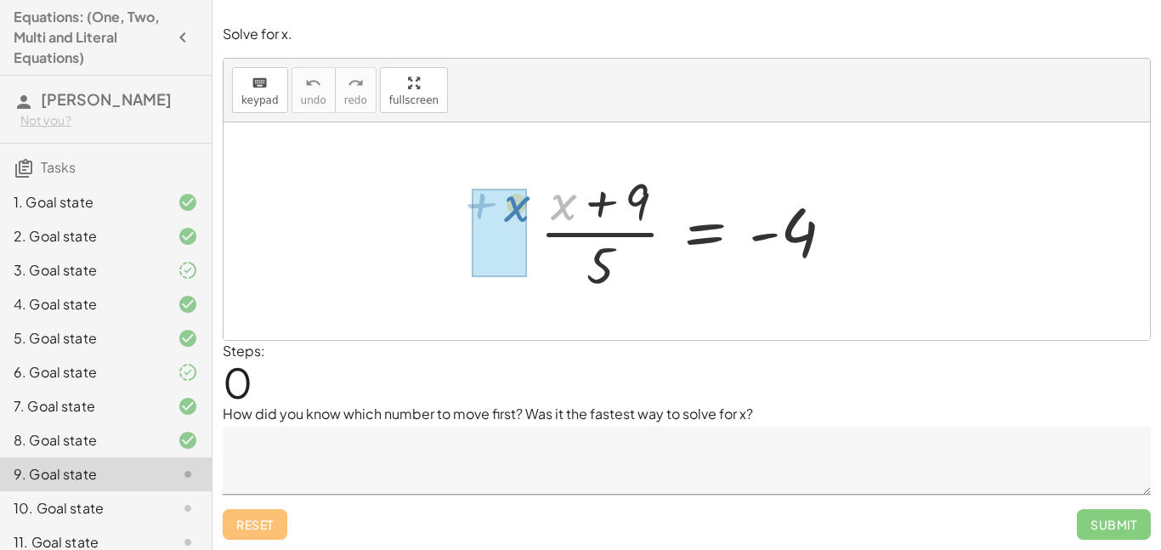
drag, startPoint x: 568, startPoint y: 210, endPoint x: 521, endPoint y: 211, distance: 46.8
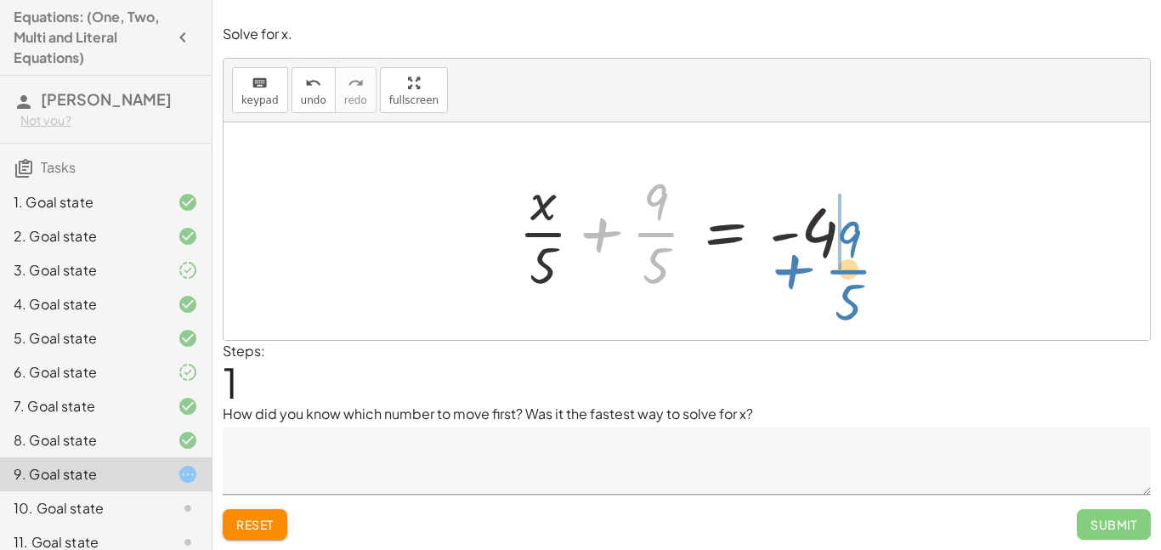
drag, startPoint x: 656, startPoint y: 236, endPoint x: 853, endPoint y: 270, distance: 200.1
click at [853, 270] on div at bounding box center [693, 231] width 366 height 131
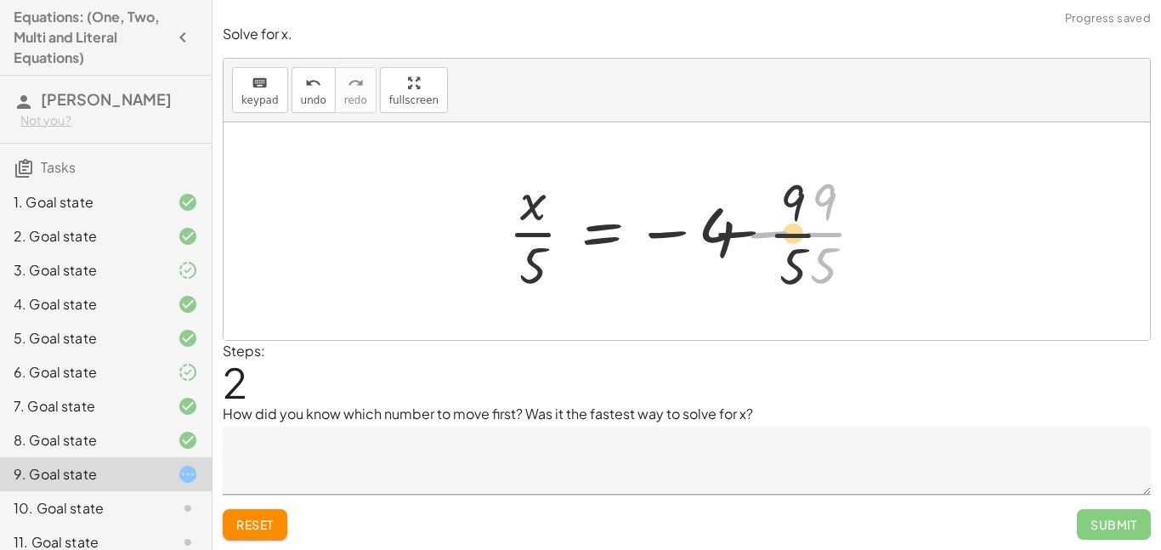
drag, startPoint x: 818, startPoint y: 236, endPoint x: 733, endPoint y: 233, distance: 85.1
click at [733, 233] on div at bounding box center [693, 231] width 387 height 131
drag, startPoint x: 811, startPoint y: 233, endPoint x: 695, endPoint y: 236, distance: 115.6
click at [695, 236] on div at bounding box center [693, 231] width 387 height 131
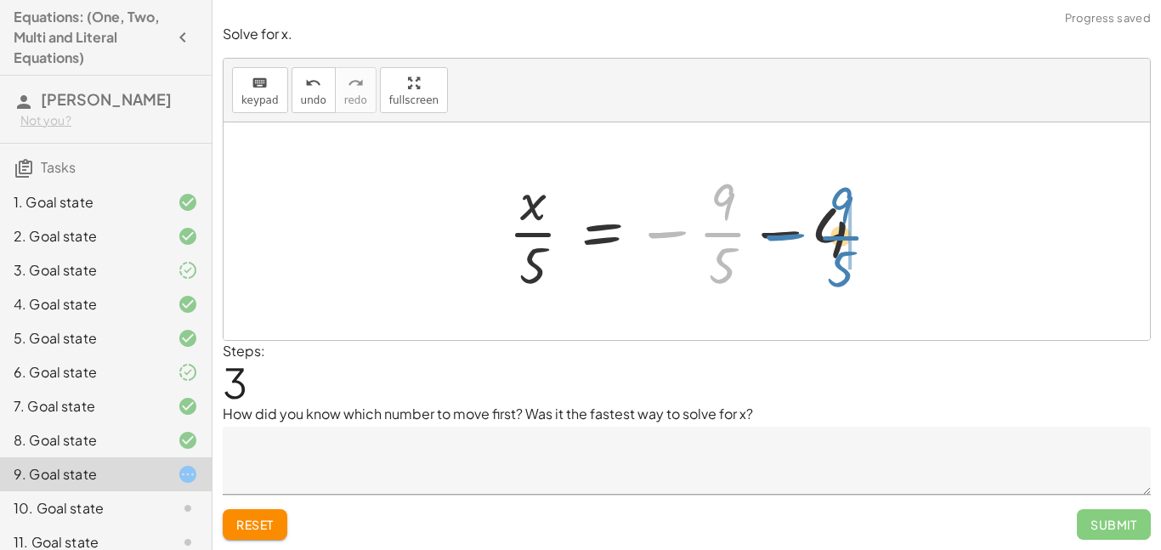
drag, startPoint x: 715, startPoint y: 237, endPoint x: 833, endPoint y: 241, distance: 118.2
click at [833, 241] on div at bounding box center [693, 231] width 387 height 131
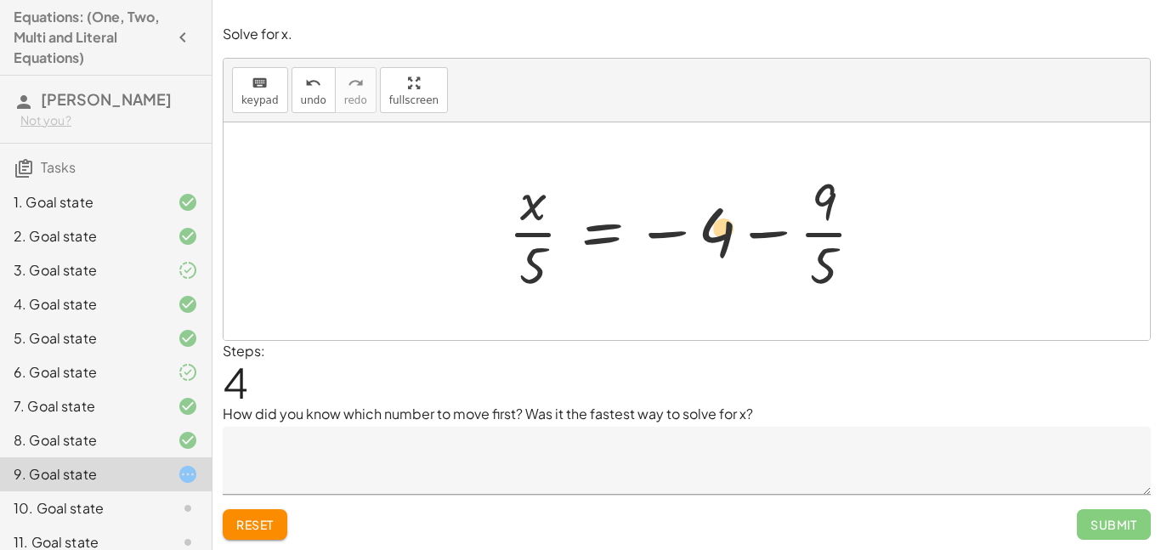
drag, startPoint x: 717, startPoint y: 244, endPoint x: 695, endPoint y: 241, distance: 22.4
click at [695, 241] on div at bounding box center [693, 231] width 387 height 131
click at [533, 240] on div at bounding box center [693, 231] width 387 height 131
drag, startPoint x: 521, startPoint y: 191, endPoint x: 473, endPoint y: 205, distance: 49.5
click at [473, 205] on div "· ( + x + 9 ) · 5 = - 4 + · x · 5 + · 9 · 5 = - 4 · x · 5 = − 4 − · 9 · 5 · x ·…" at bounding box center [687, 231] width 926 height 218
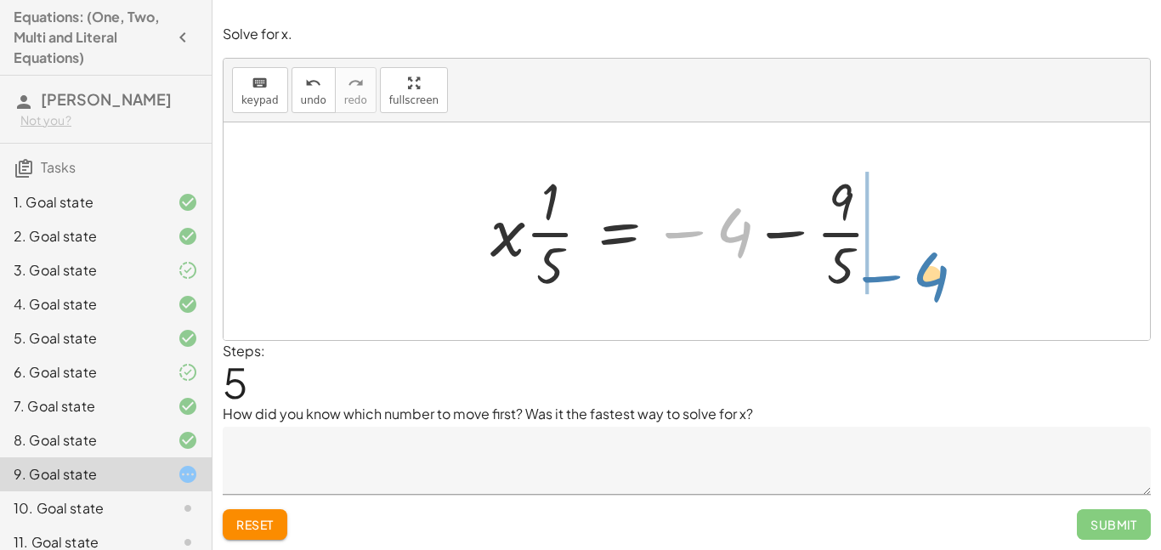
drag, startPoint x: 717, startPoint y: 230, endPoint x: 926, endPoint y: 269, distance: 211.7
click at [926, 269] on div "· ( + x + 9 ) · 5 = - 4 + · x · 5 + · 9 · 5 = - 4 · x · 5 = − 4 − · 9 · 5 · x ·…" at bounding box center [687, 231] width 926 height 218
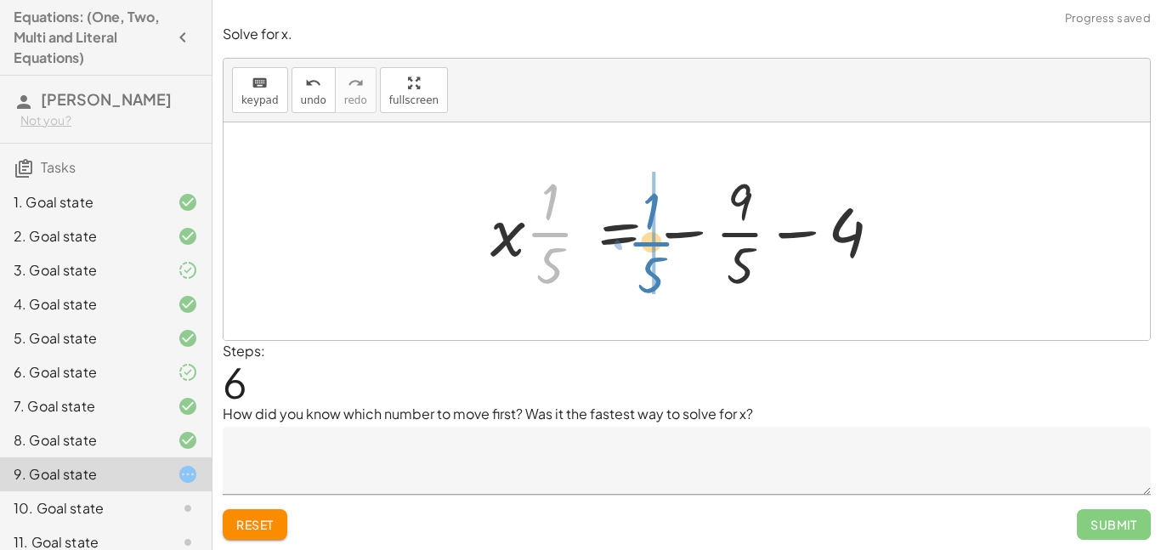
drag, startPoint x: 558, startPoint y: 229, endPoint x: 654, endPoint y: 237, distance: 96.4
click at [654, 237] on div at bounding box center [693, 231] width 422 height 131
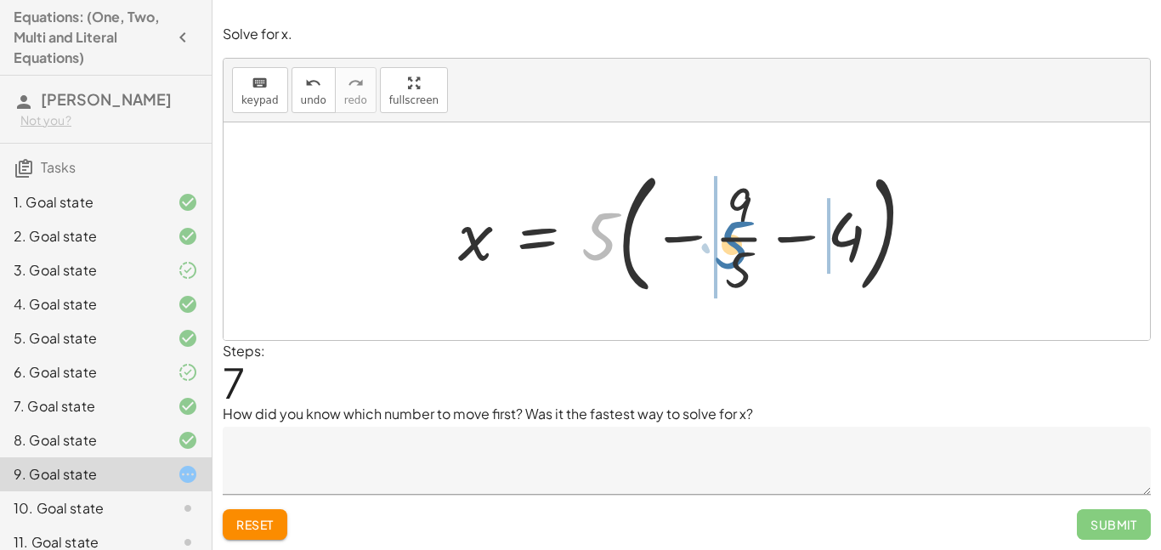
drag, startPoint x: 614, startPoint y: 224, endPoint x: 749, endPoint y: 233, distance: 135.4
click at [749, 233] on div at bounding box center [694, 231] width 488 height 141
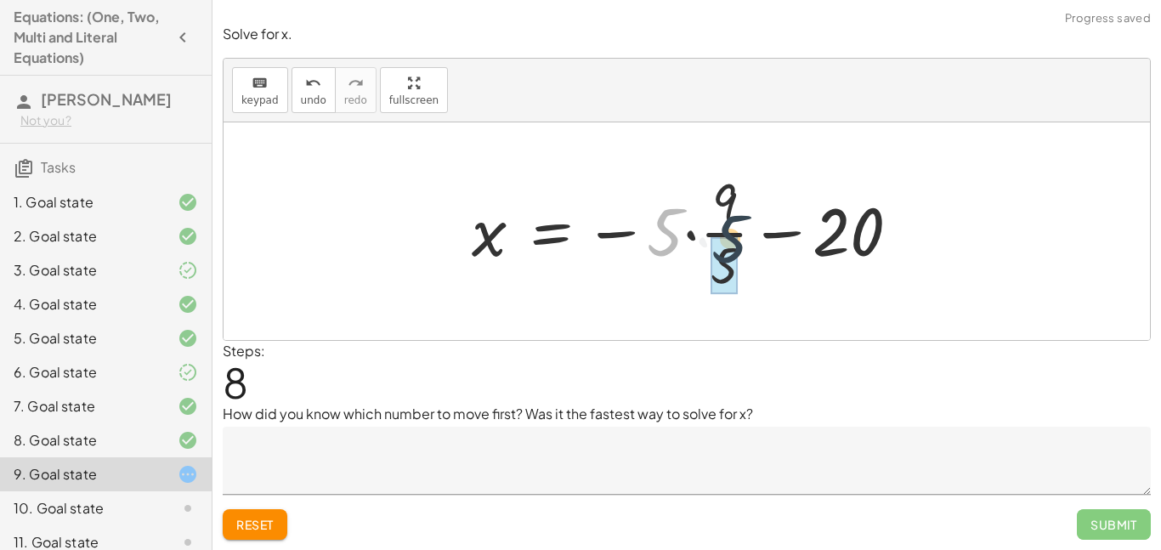
drag, startPoint x: 680, startPoint y: 227, endPoint x: 755, endPoint y: 235, distance: 75.3
click at [755, 235] on div at bounding box center [692, 231] width 459 height 131
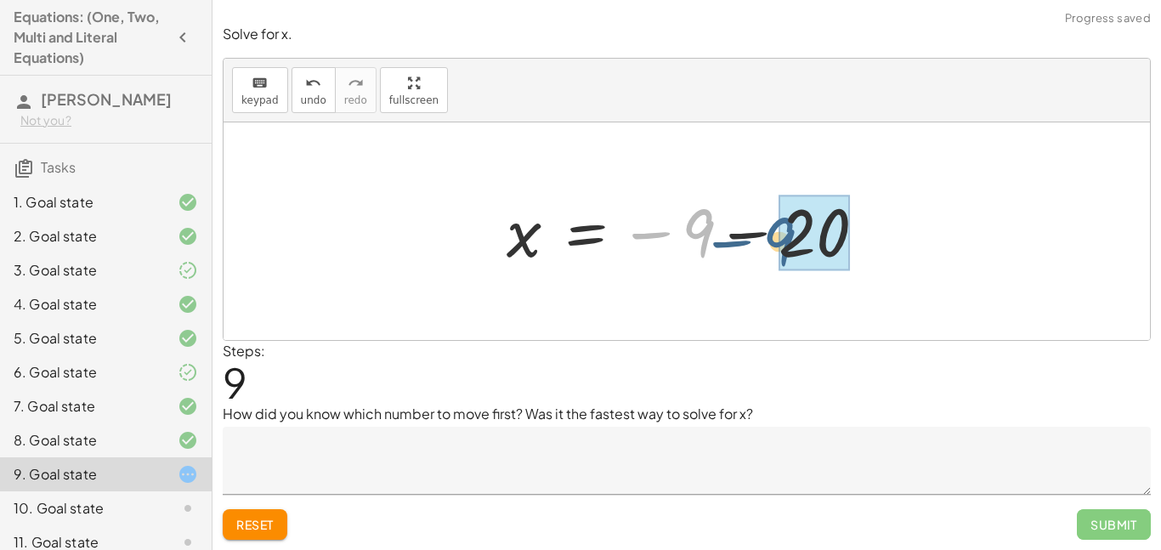
drag, startPoint x: 710, startPoint y: 244, endPoint x: 807, endPoint y: 252, distance: 97.2
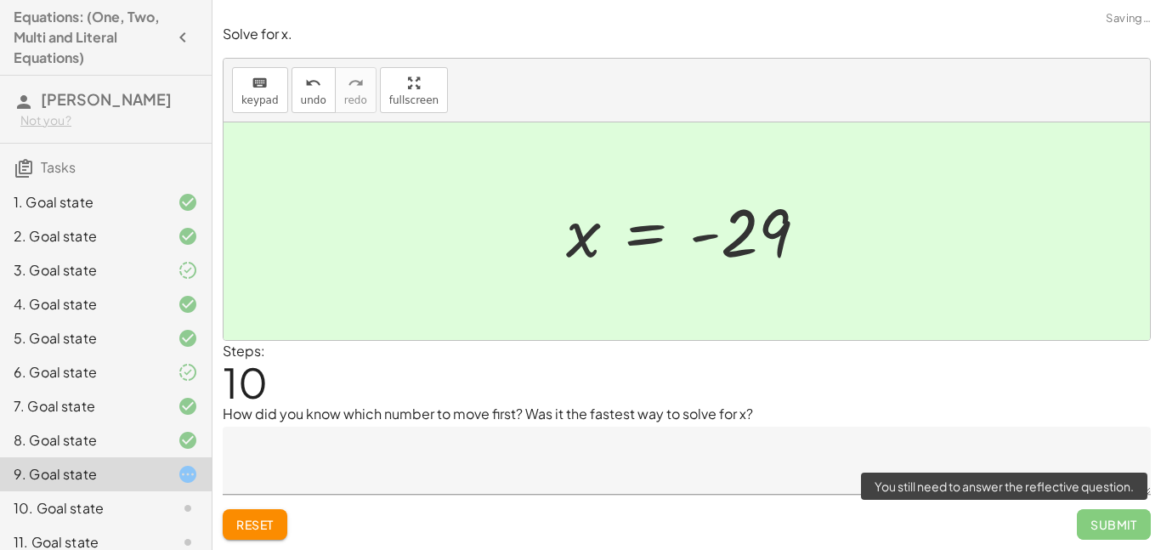
click at [1108, 516] on span "Submit" at bounding box center [1114, 524] width 74 height 31
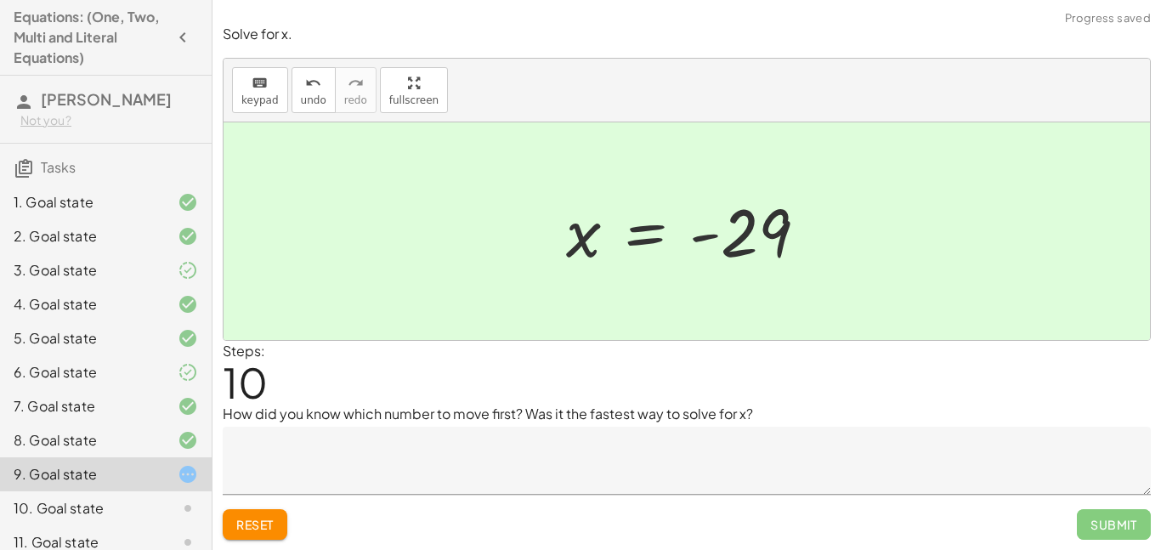
click at [620, 464] on textarea at bounding box center [687, 461] width 928 height 68
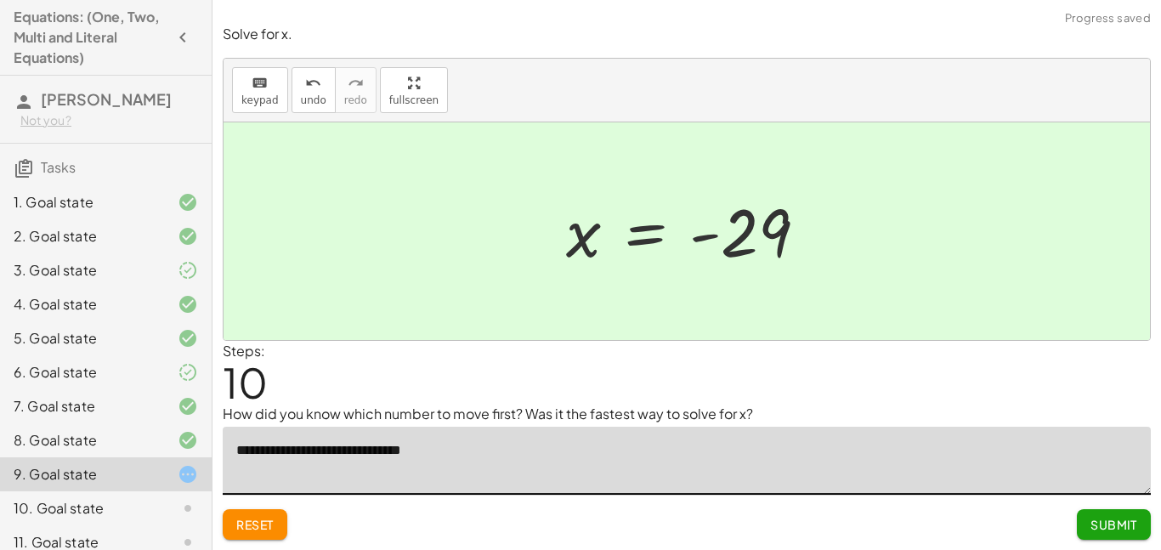
type textarea "**********"
click at [1110, 523] on span "Submit" at bounding box center [1113, 524] width 47 height 15
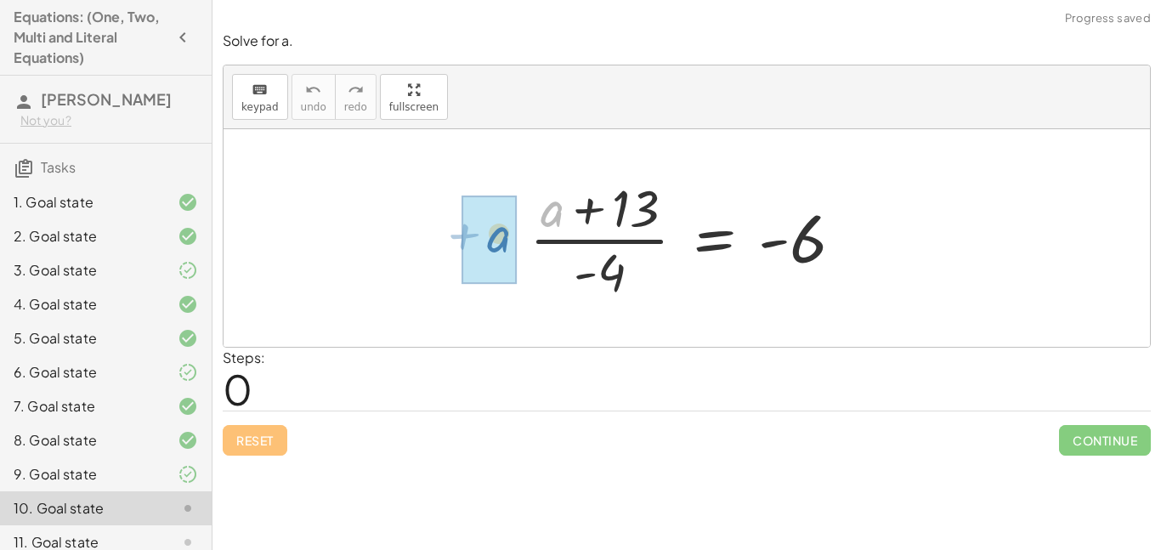
drag, startPoint x: 556, startPoint y: 219, endPoint x: 496, endPoint y: 235, distance: 61.6
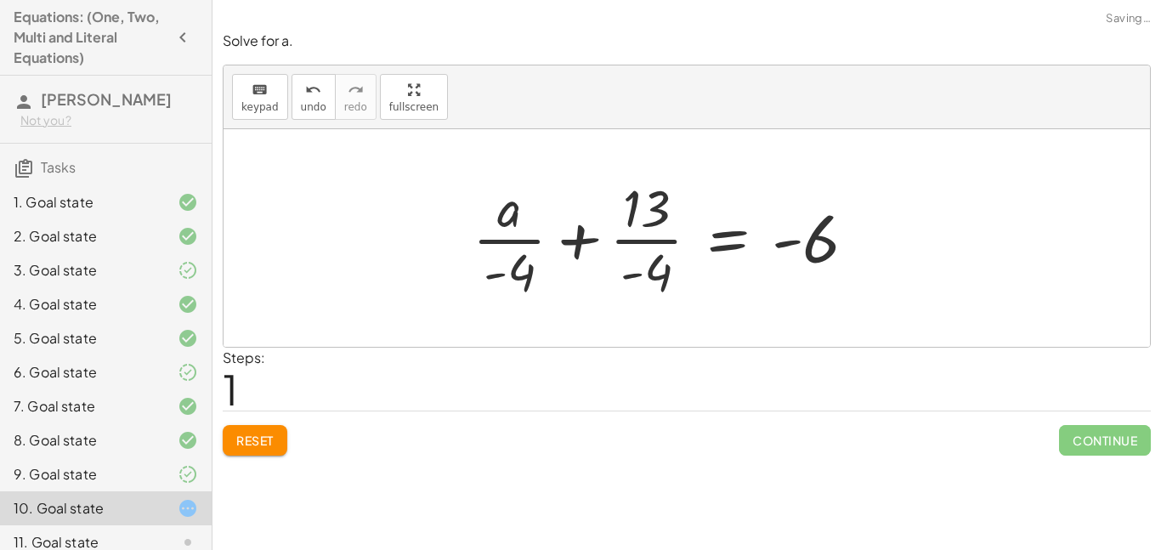
click at [497, 259] on div at bounding box center [671, 238] width 415 height 131
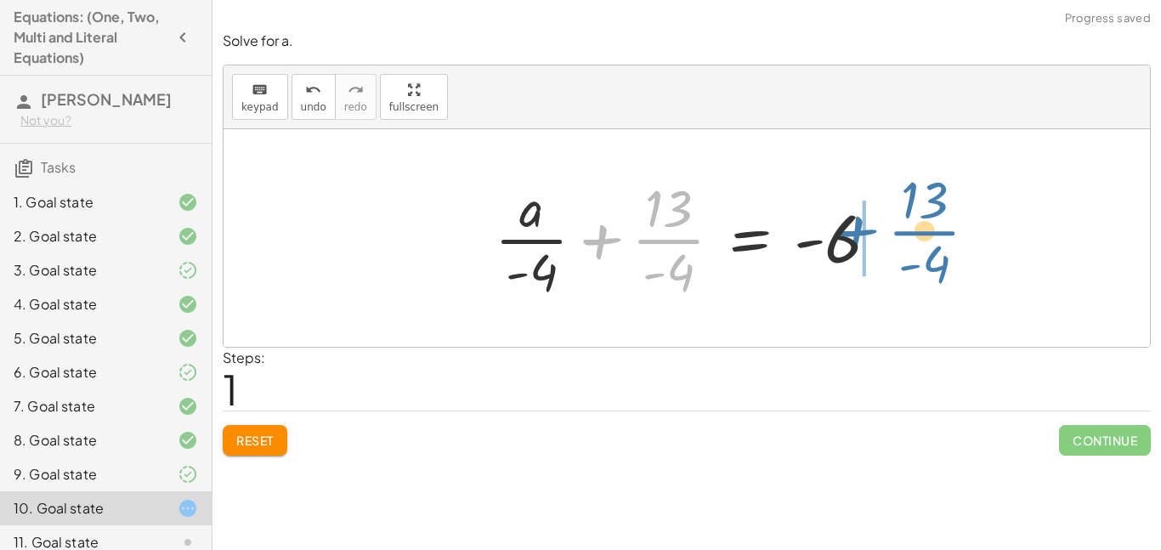
drag, startPoint x: 676, startPoint y: 247, endPoint x: 932, endPoint y: 239, distance: 256.8
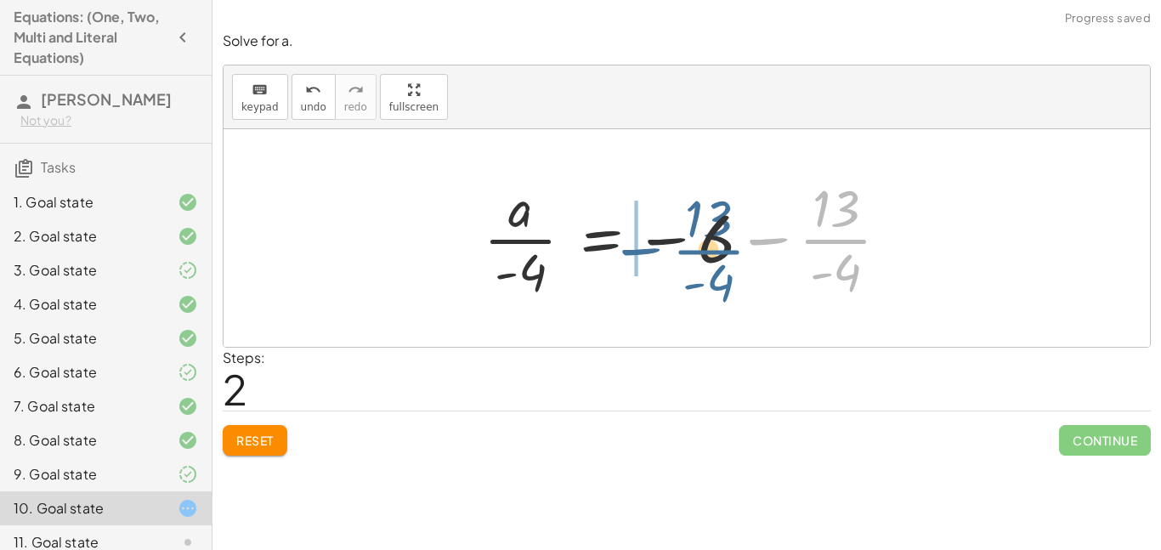
drag, startPoint x: 838, startPoint y: 241, endPoint x: 701, endPoint y: 249, distance: 137.0
click at [701, 249] on div at bounding box center [693, 238] width 436 height 131
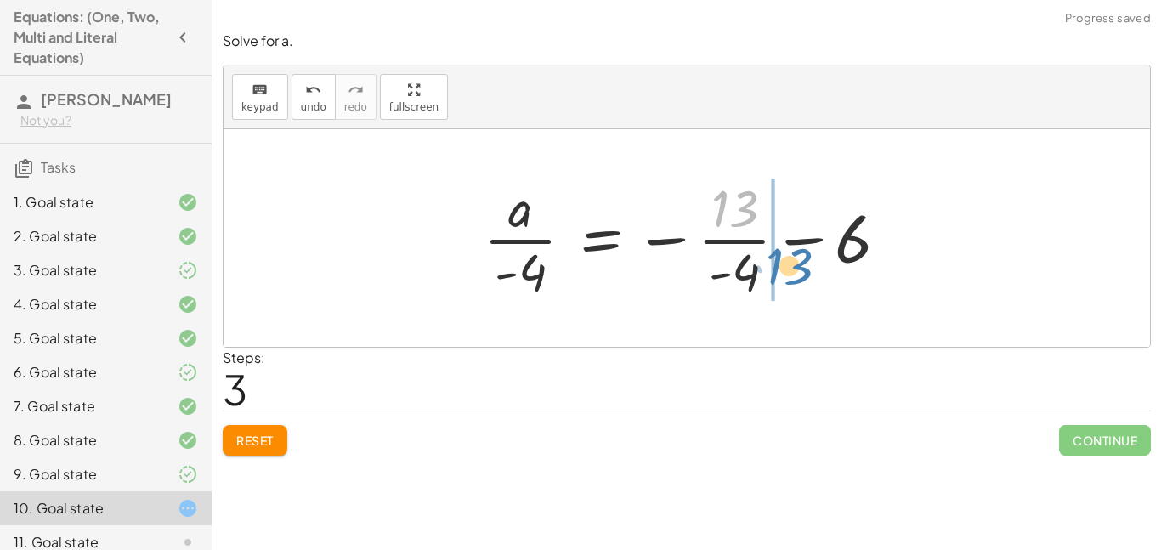
drag, startPoint x: 727, startPoint y: 193, endPoint x: 784, endPoint y: 246, distance: 77.6
click at [784, 246] on div at bounding box center [693, 238] width 436 height 131
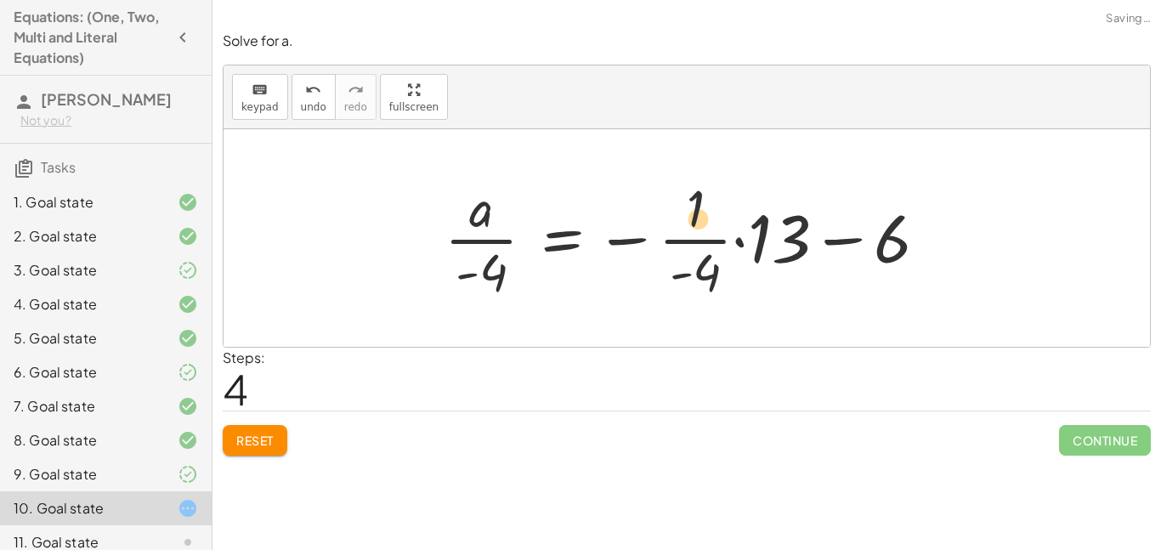
click at [693, 212] on div at bounding box center [693, 238] width 514 height 131
drag, startPoint x: 709, startPoint y: 274, endPoint x: 750, endPoint y: 254, distance: 45.2
click at [750, 254] on div at bounding box center [693, 238] width 514 height 131
